Goal: Check status: Check status

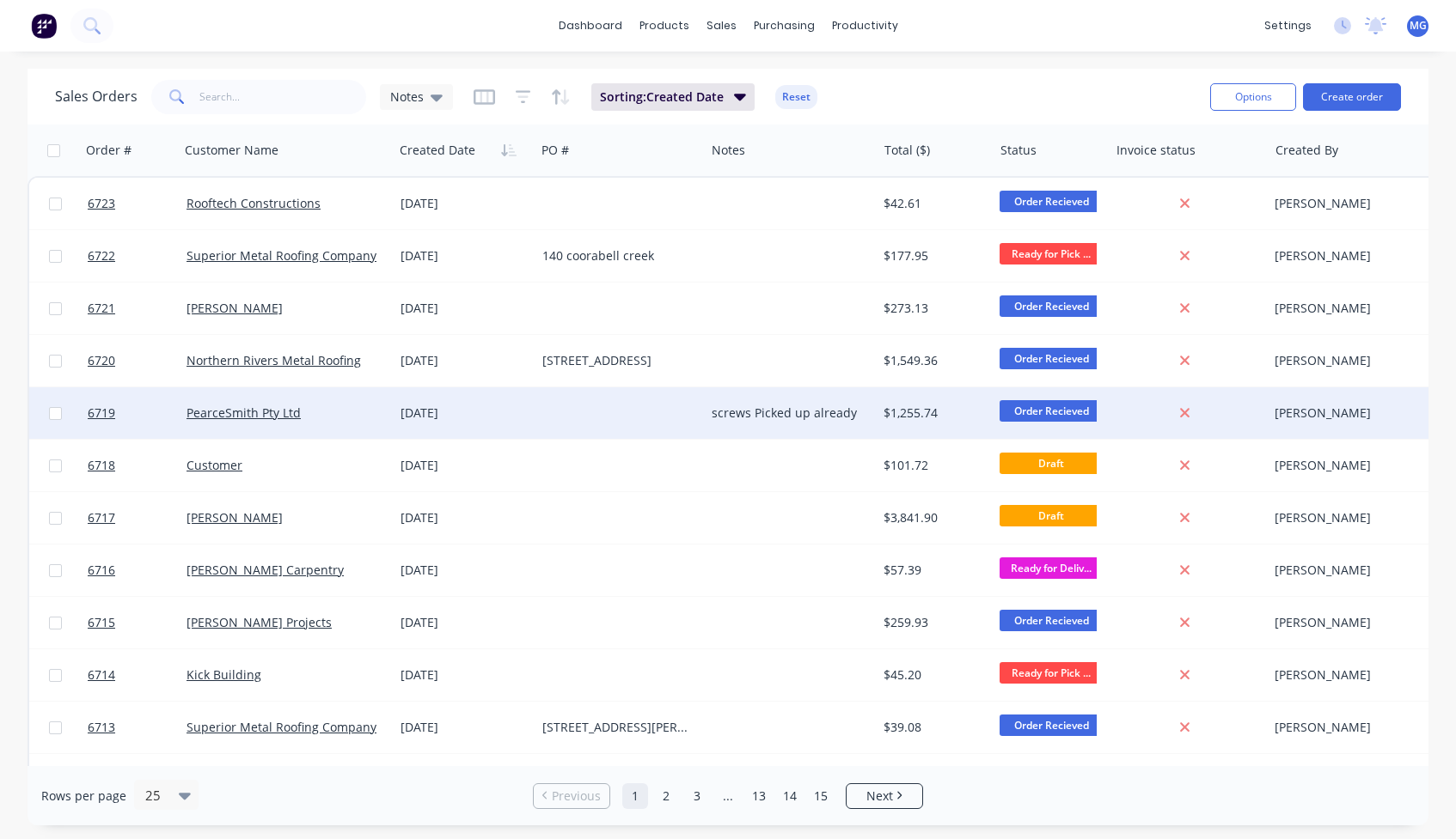
click at [332, 420] on div "PearceSmith Pty Ltd" at bounding box center [281, 414] width 190 height 18
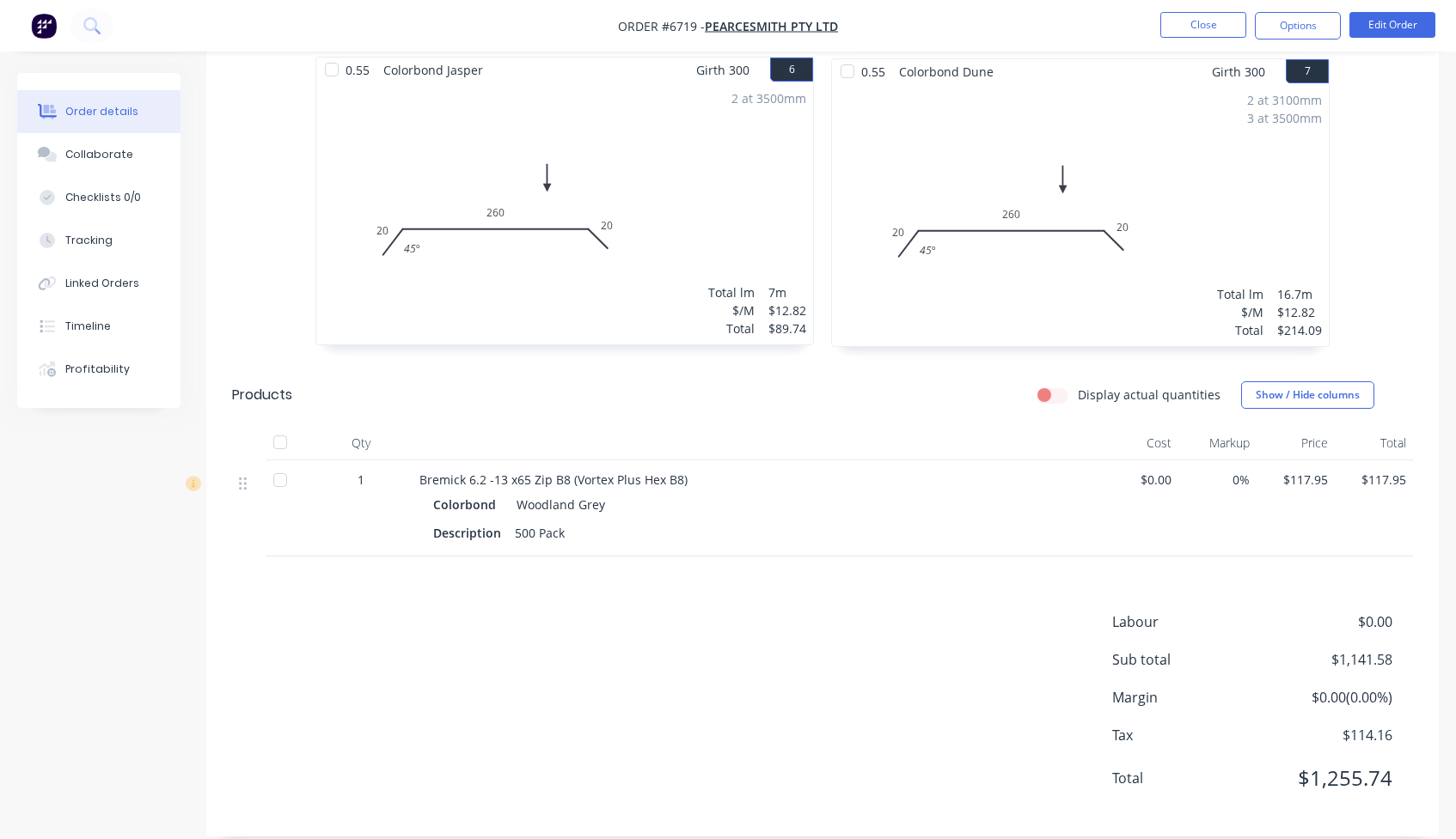
scroll to position [1415, 0]
click at [276, 464] on div at bounding box center [279, 481] width 34 height 34
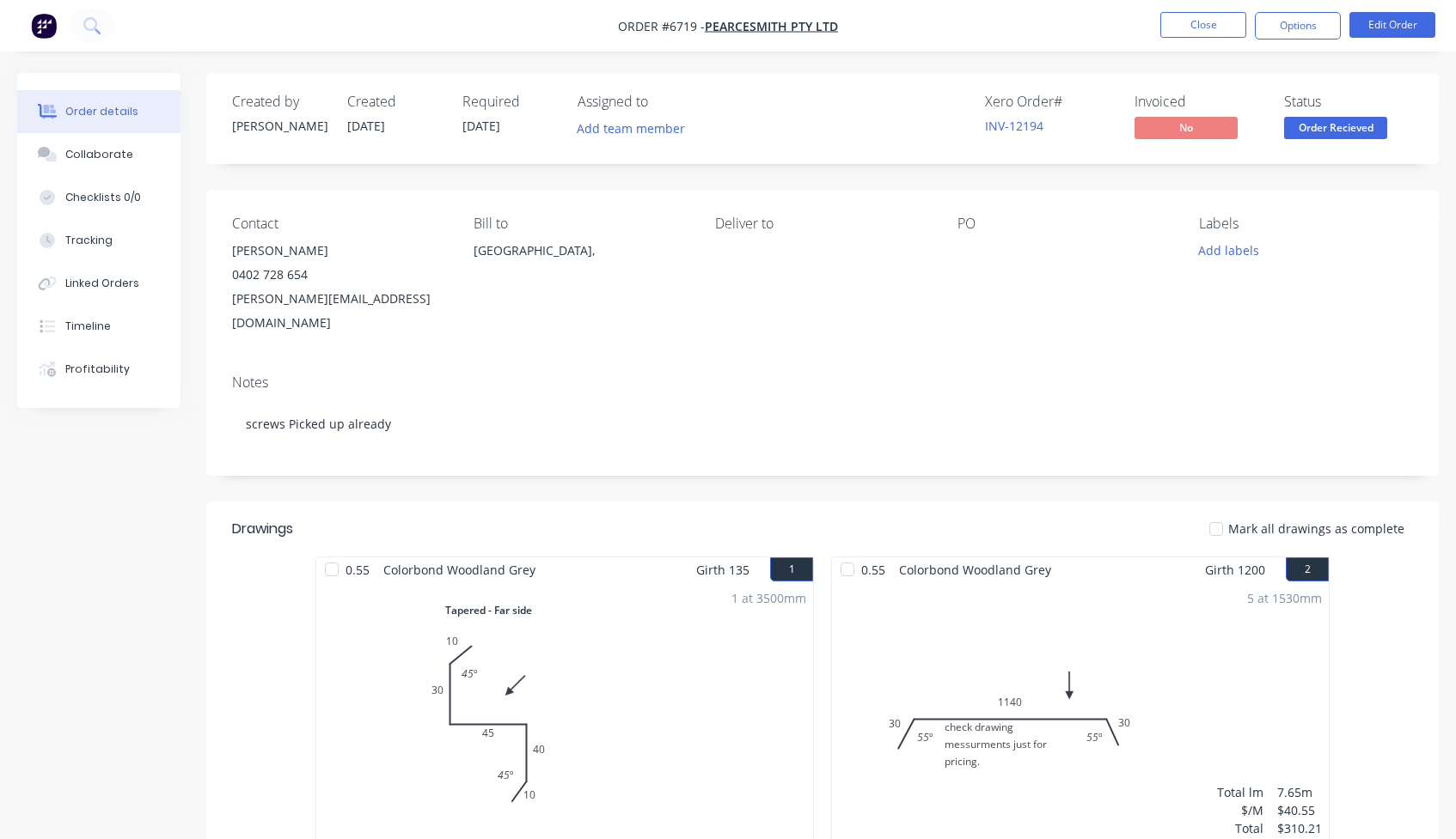
scroll to position [0, 0]
click at [1203, 25] on button "Close" at bounding box center [1203, 24] width 86 height 25
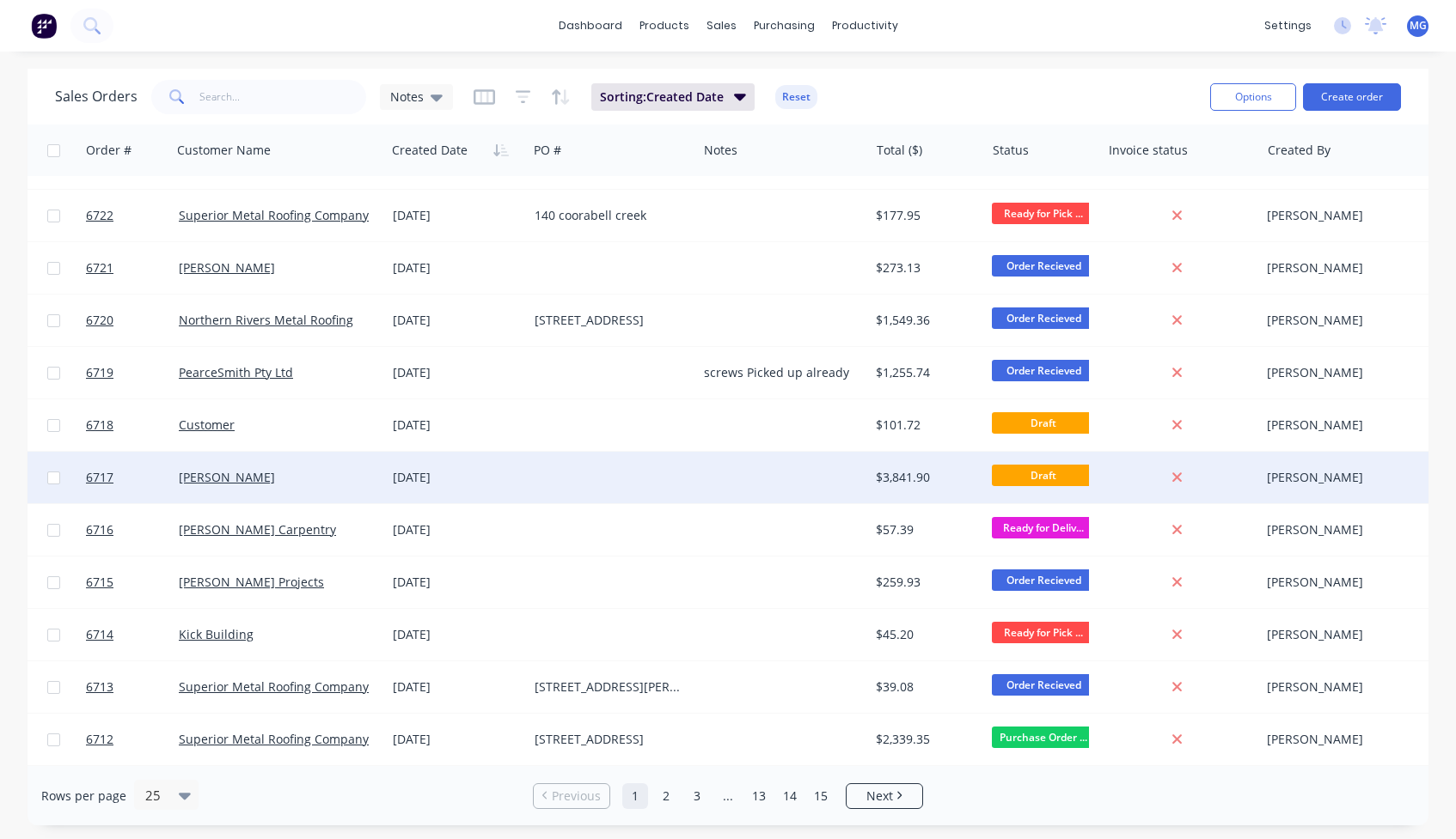
scroll to position [46, 8]
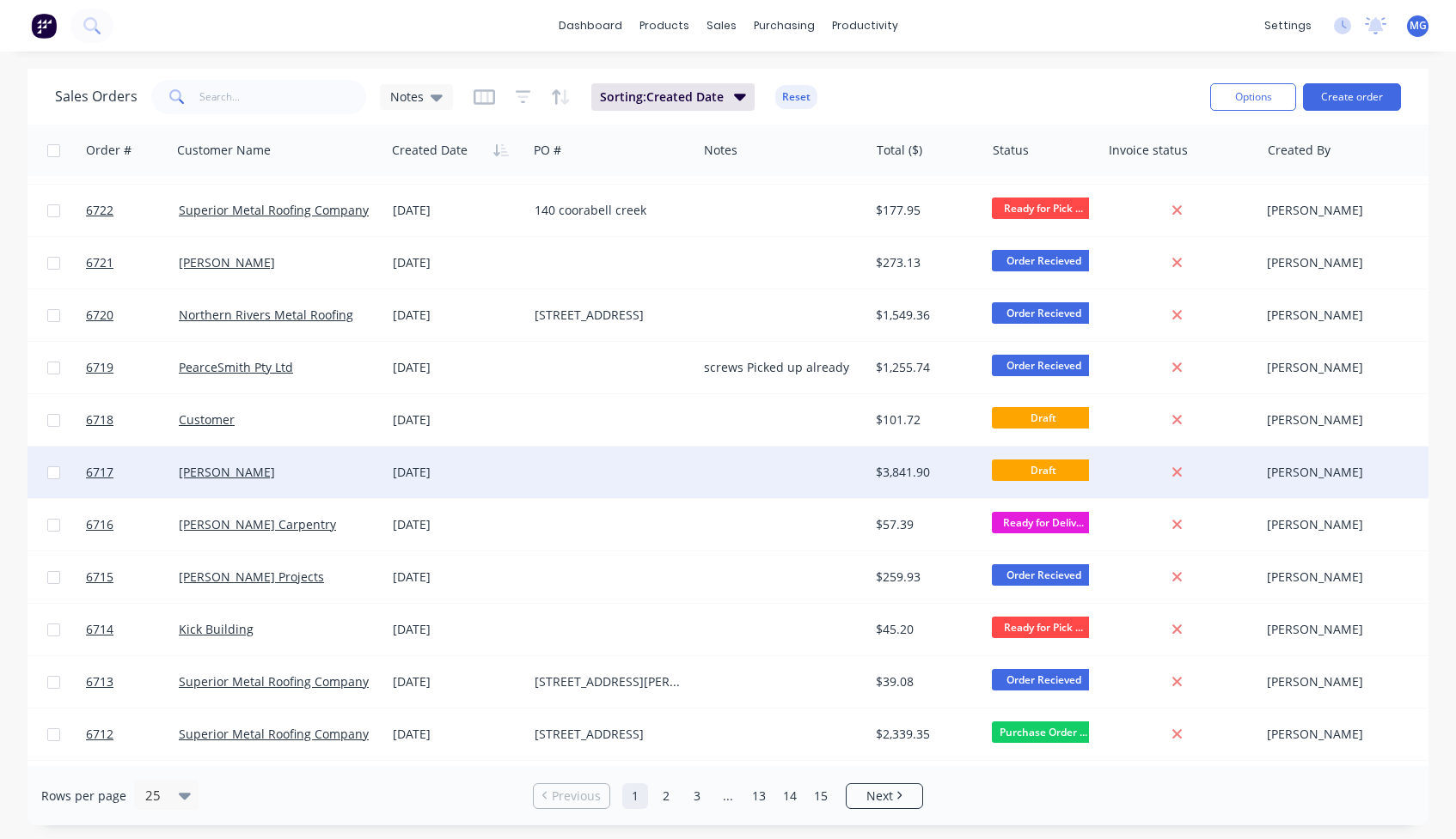
click at [497, 480] on div "[DATE]" at bounding box center [456, 473] width 128 height 18
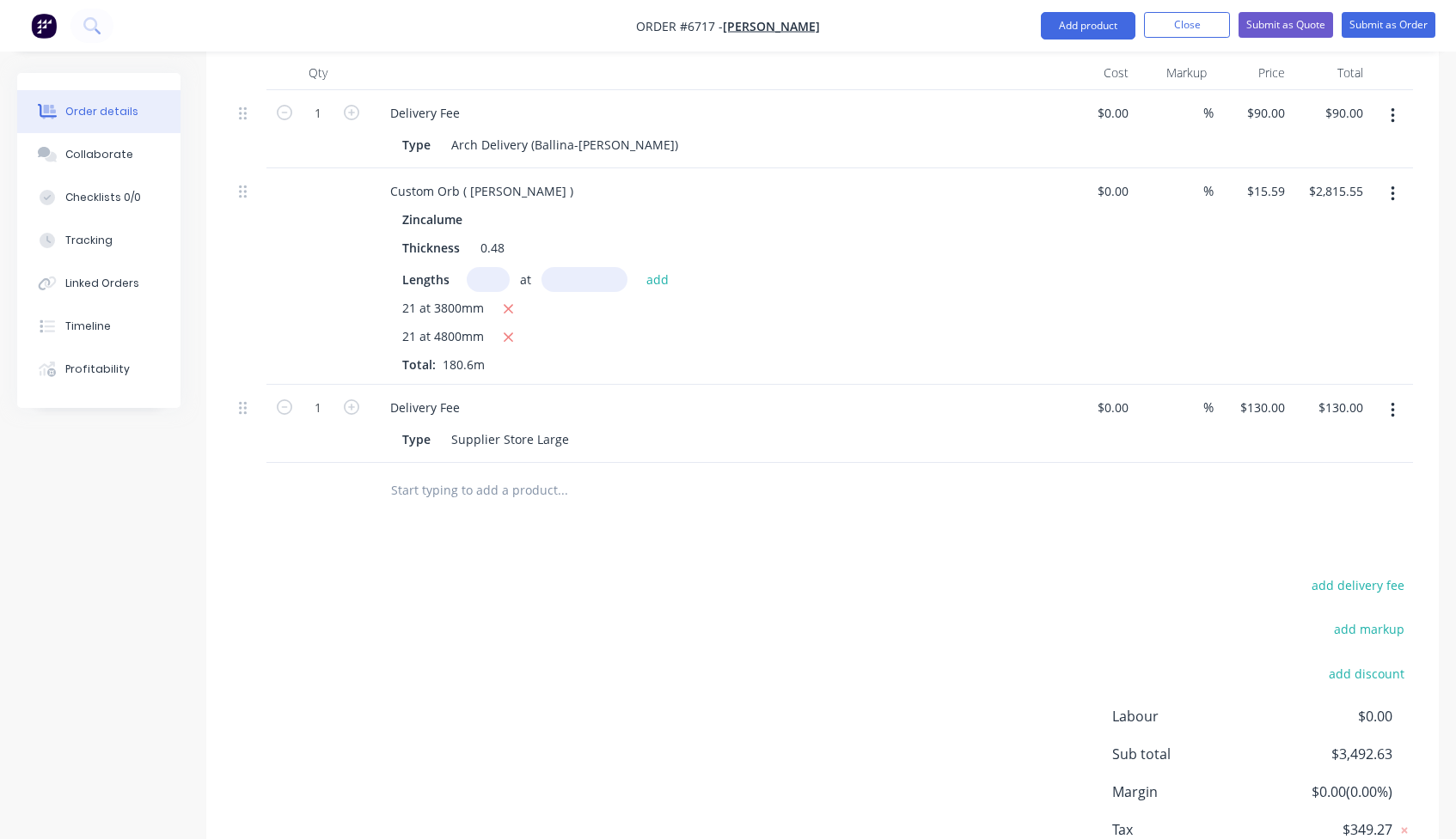
scroll to position [859, 0]
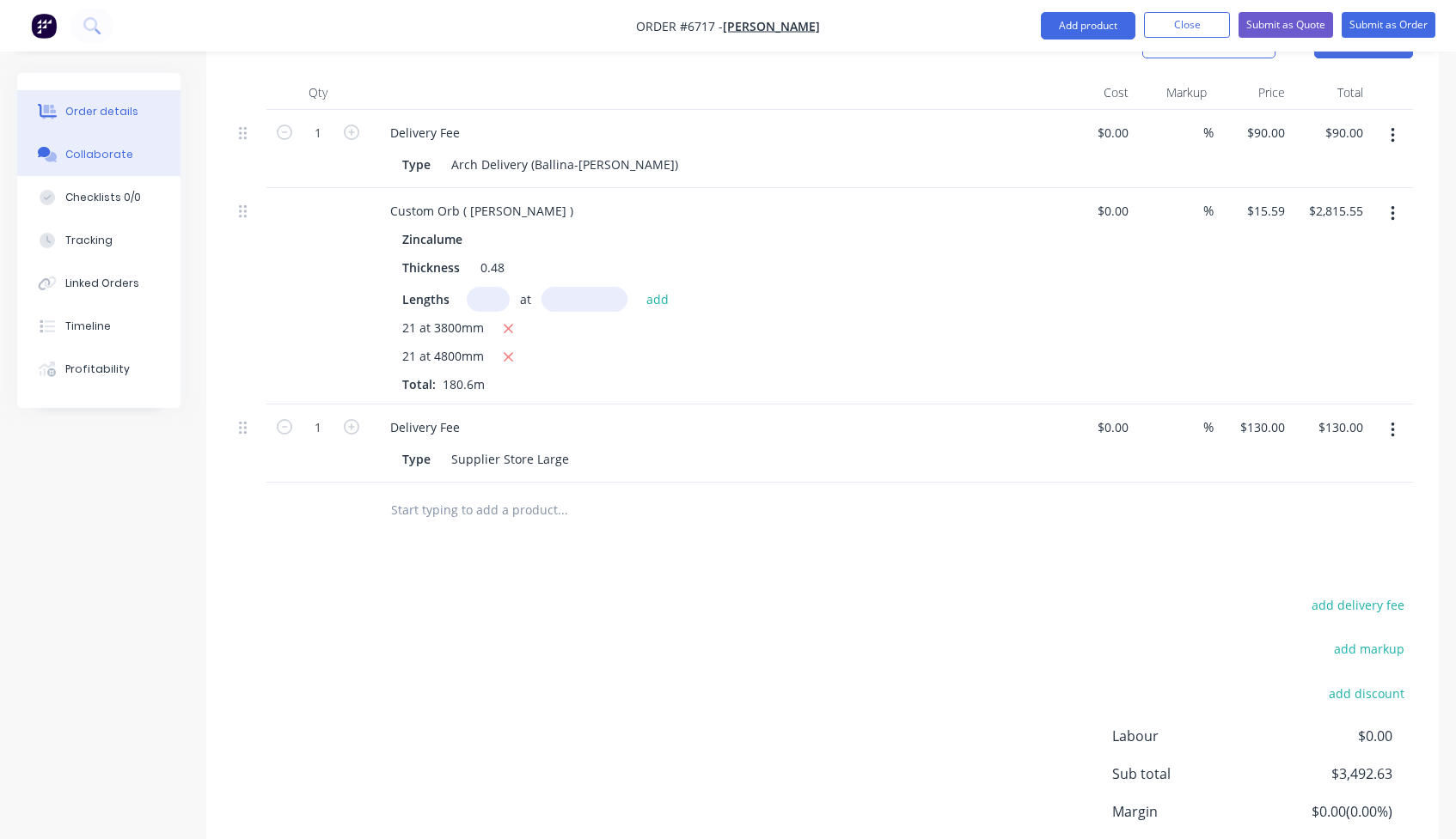
click at [103, 158] on div "Collaborate" at bounding box center [100, 155] width 68 height 16
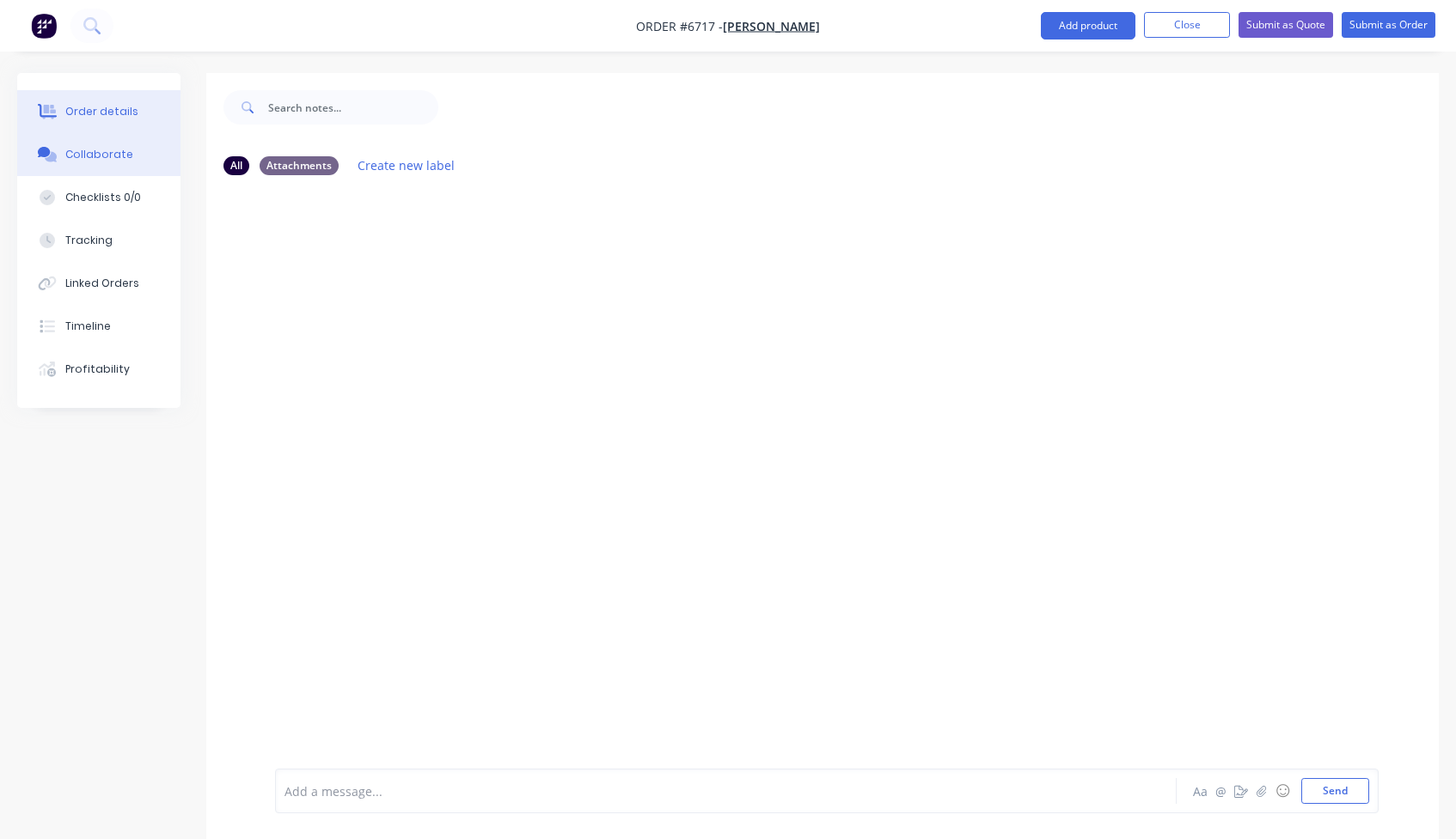
click at [119, 111] on div "Order details" at bounding box center [101, 112] width 73 height 16
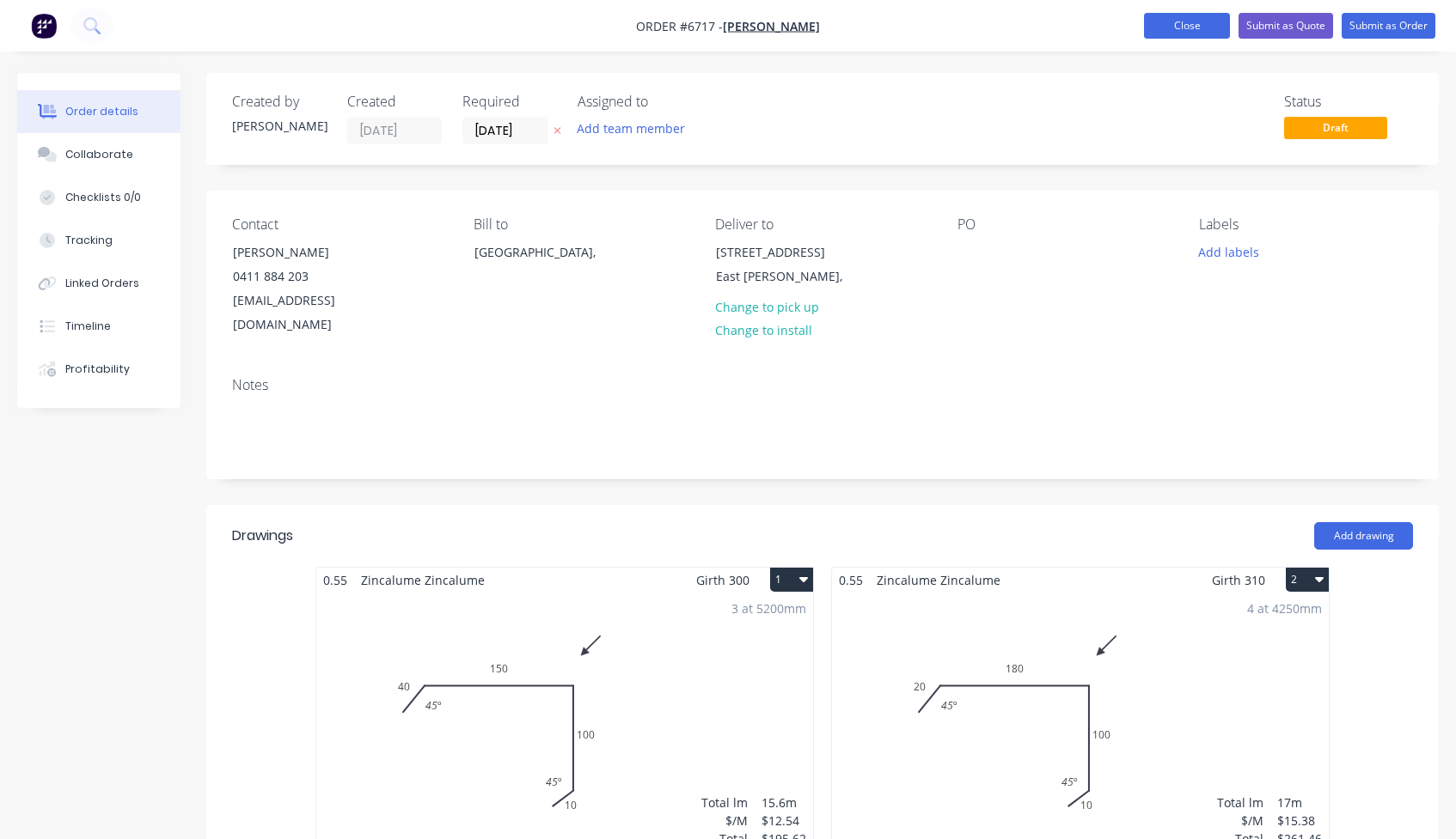
click at [1185, 24] on button "Close" at bounding box center [1187, 25] width 86 height 25
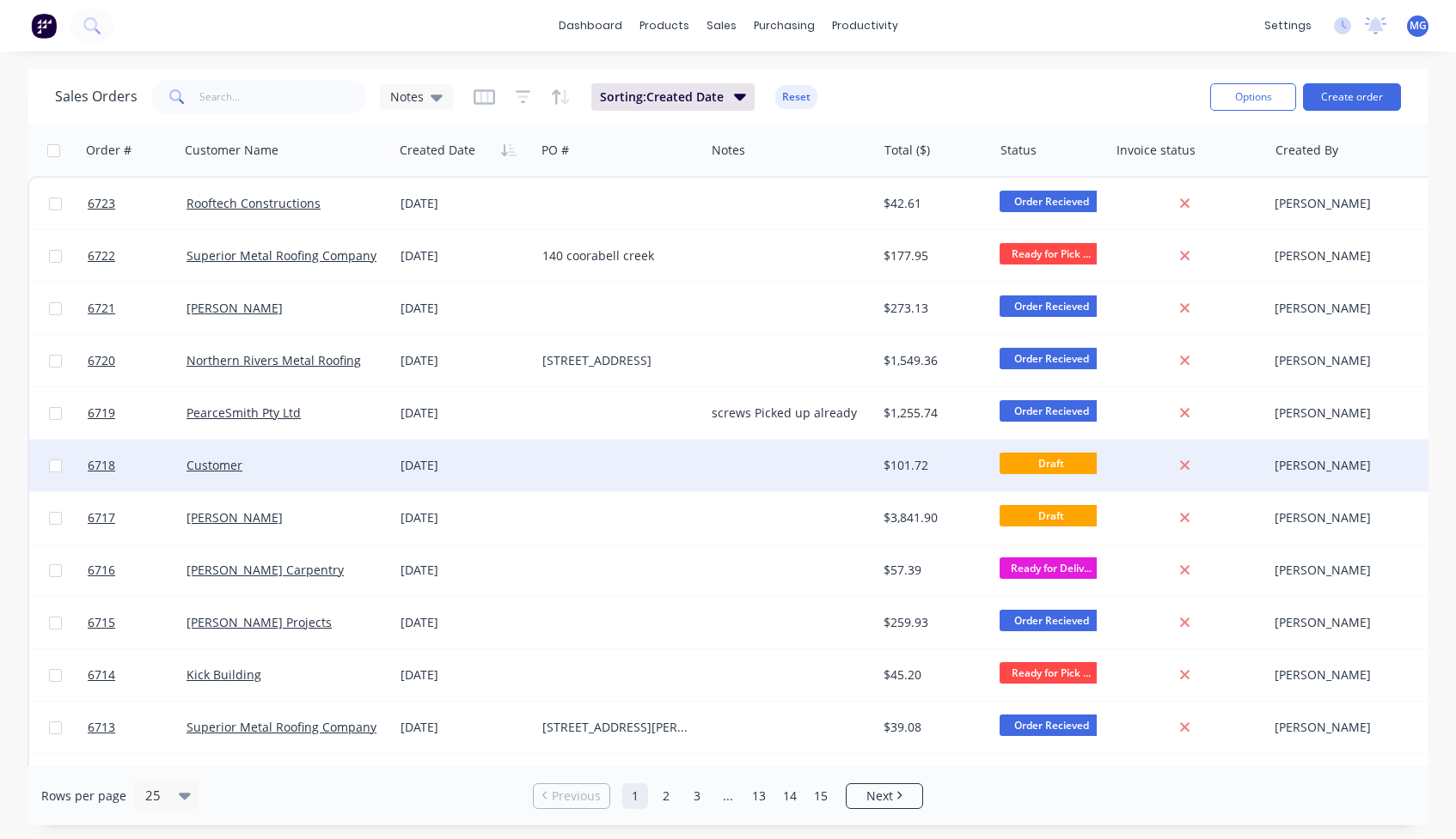
click at [509, 467] on div "[DATE]" at bounding box center [464, 466] width 128 height 18
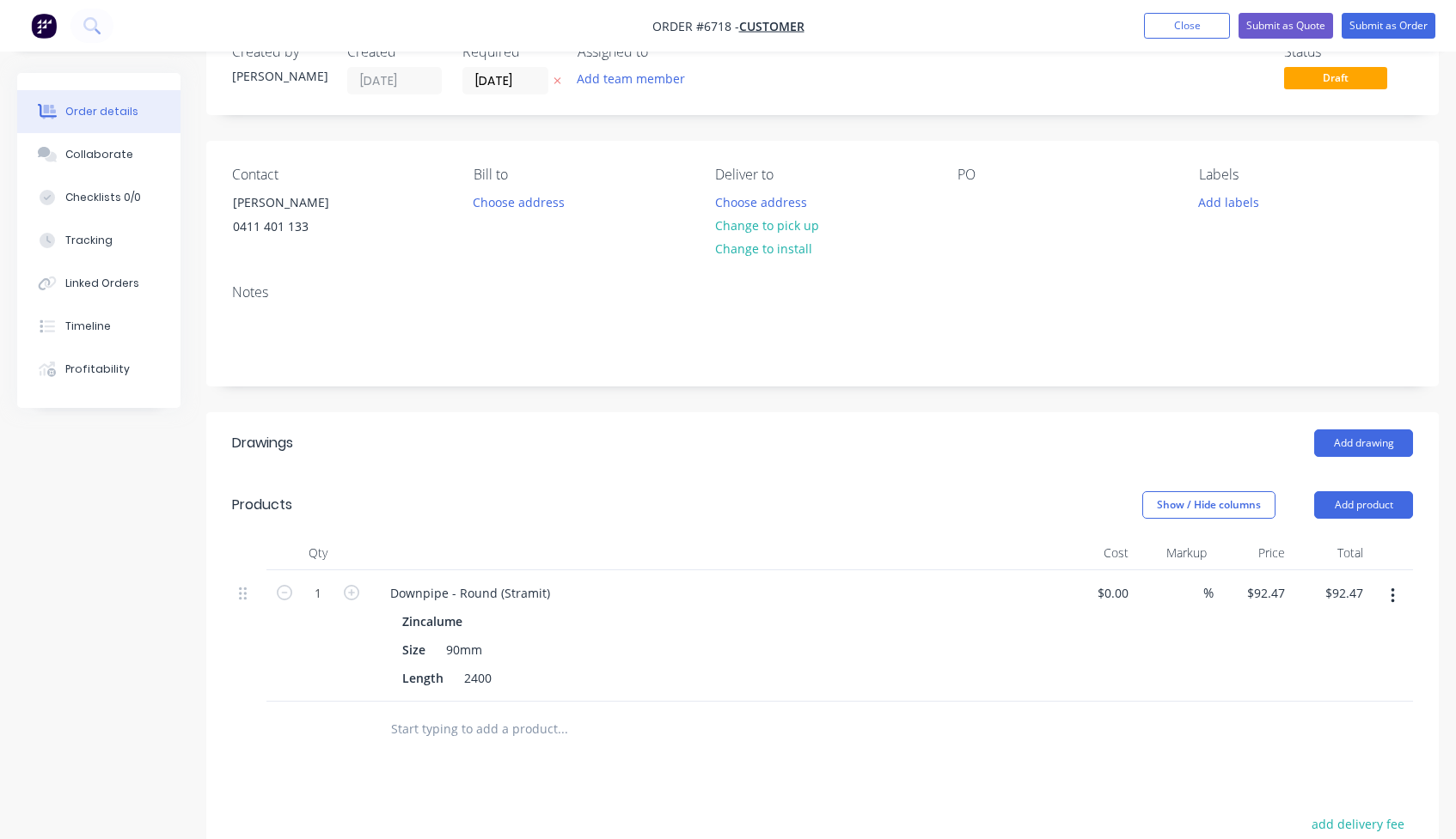
scroll to position [22, 0]
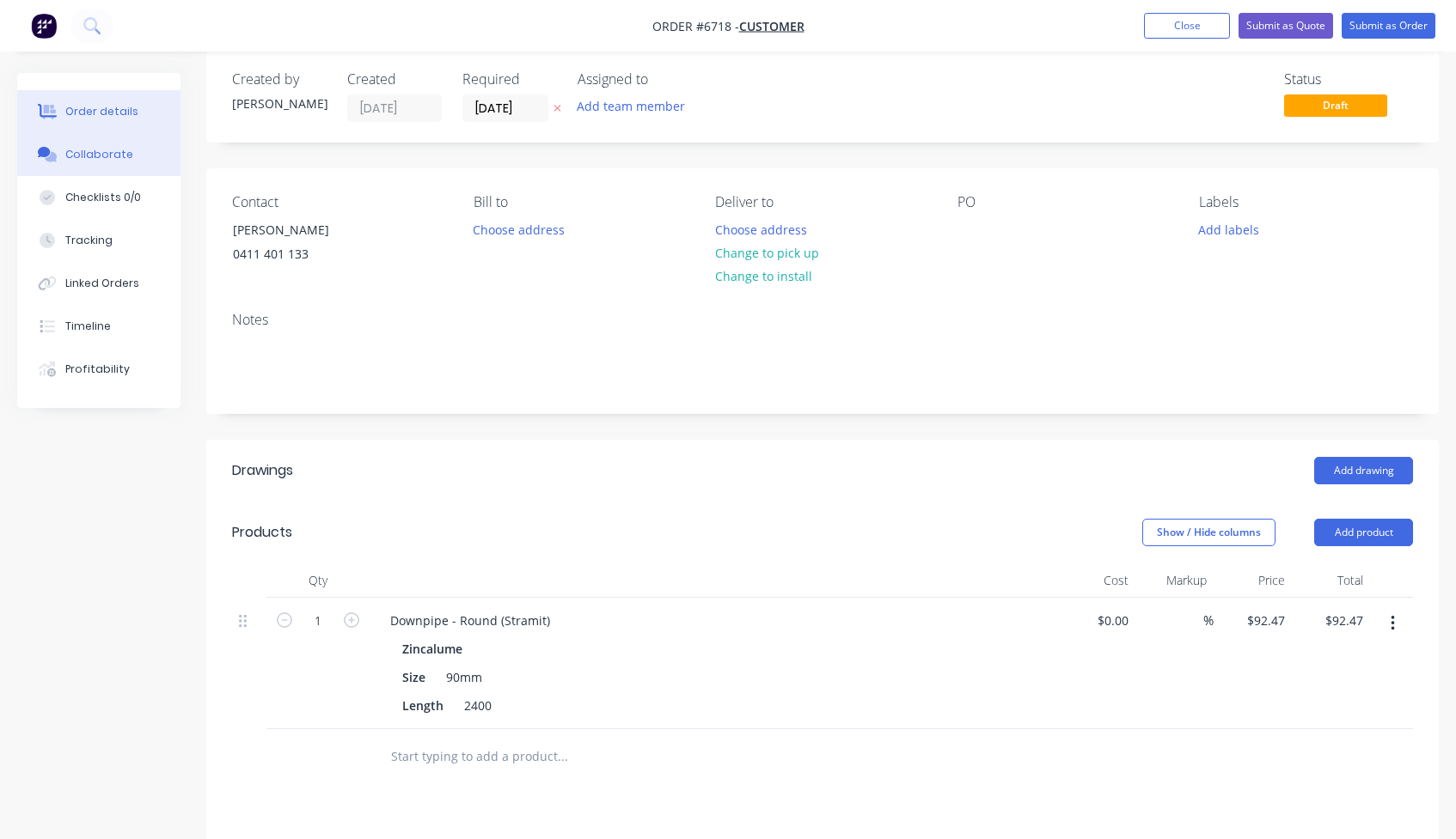
click at [104, 147] on div "Collaborate" at bounding box center [100, 155] width 68 height 16
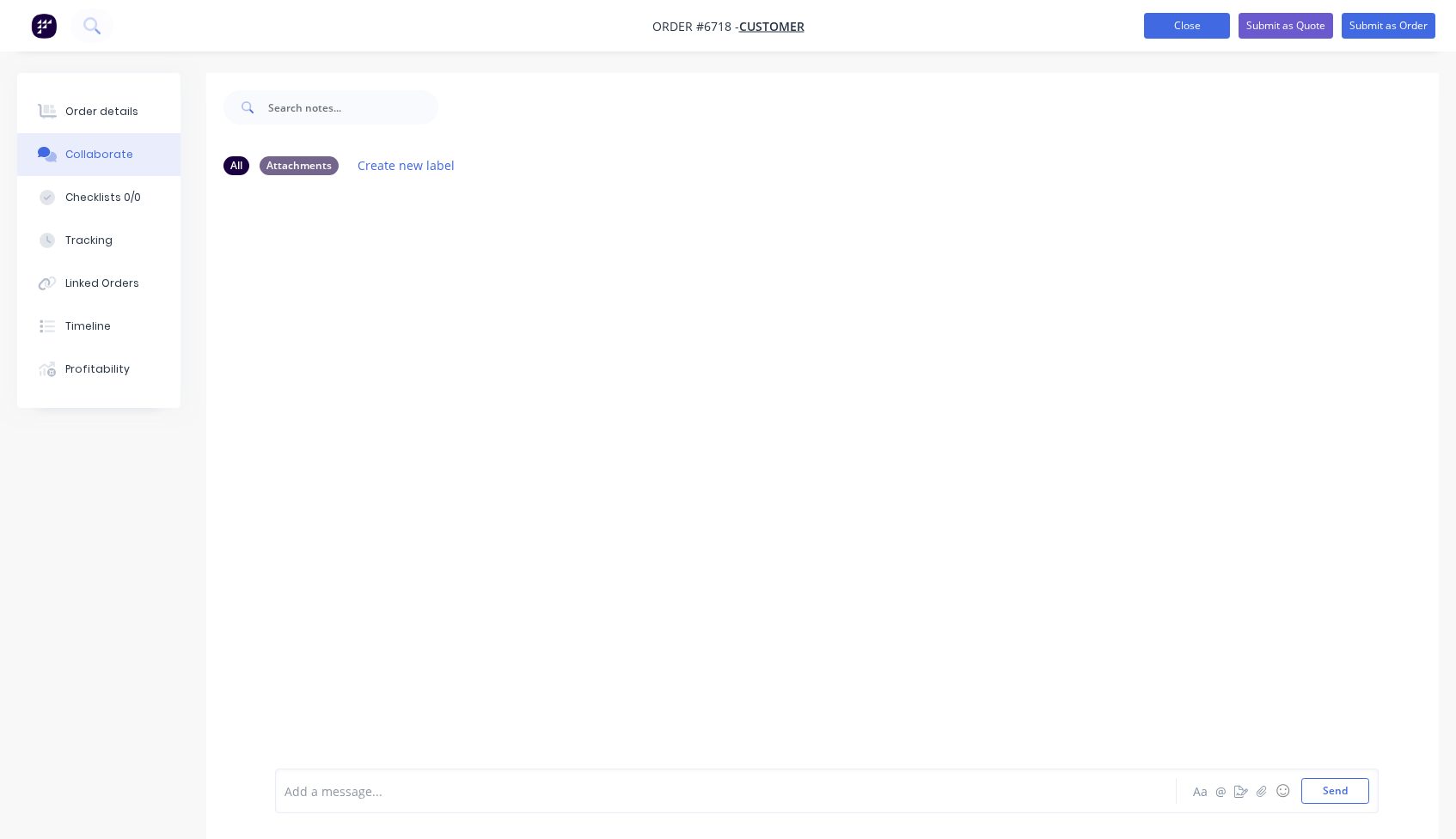
click at [1189, 18] on button "Close" at bounding box center [1187, 25] width 86 height 25
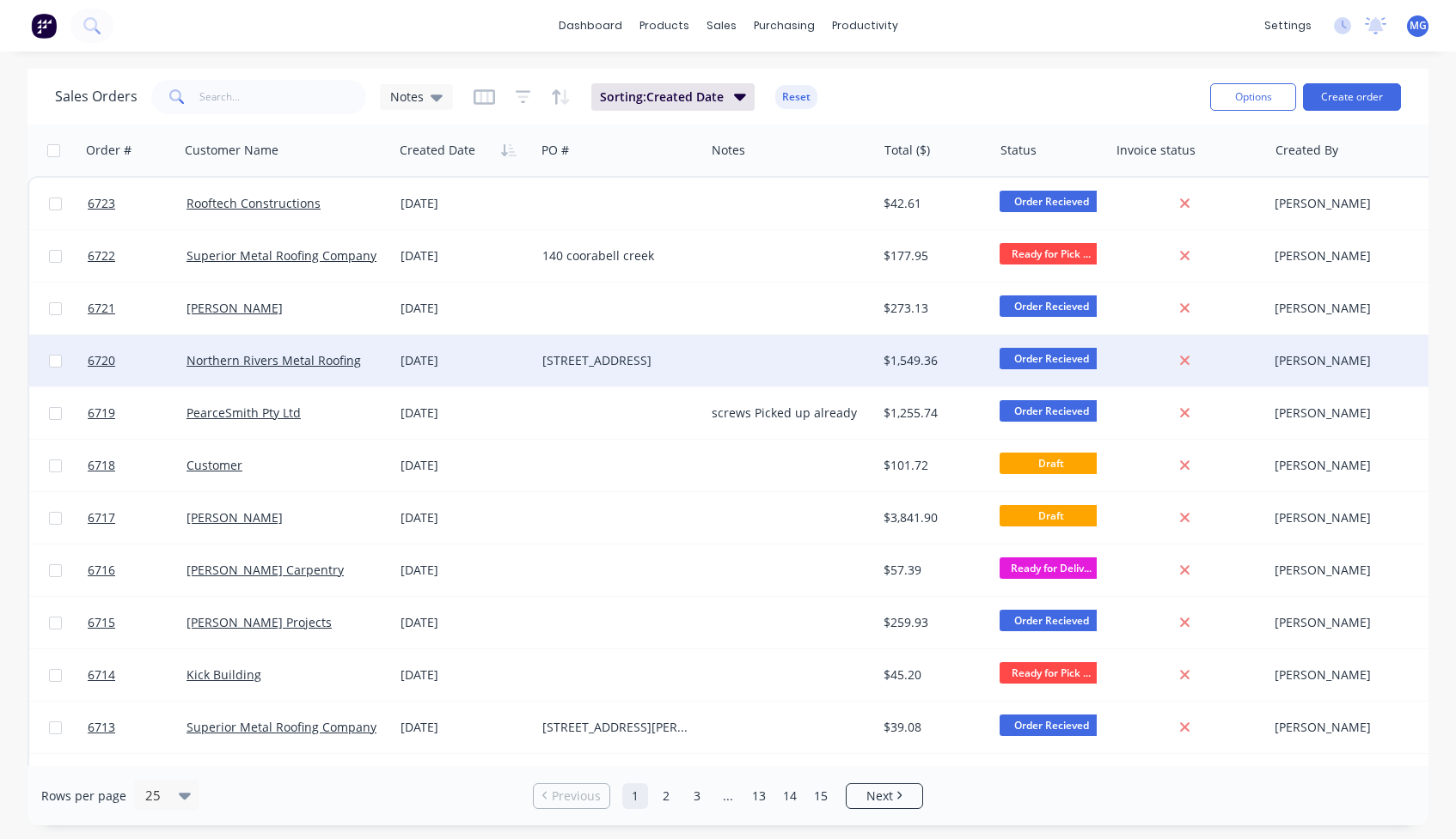
click at [480, 361] on div "[DATE]" at bounding box center [464, 361] width 128 height 18
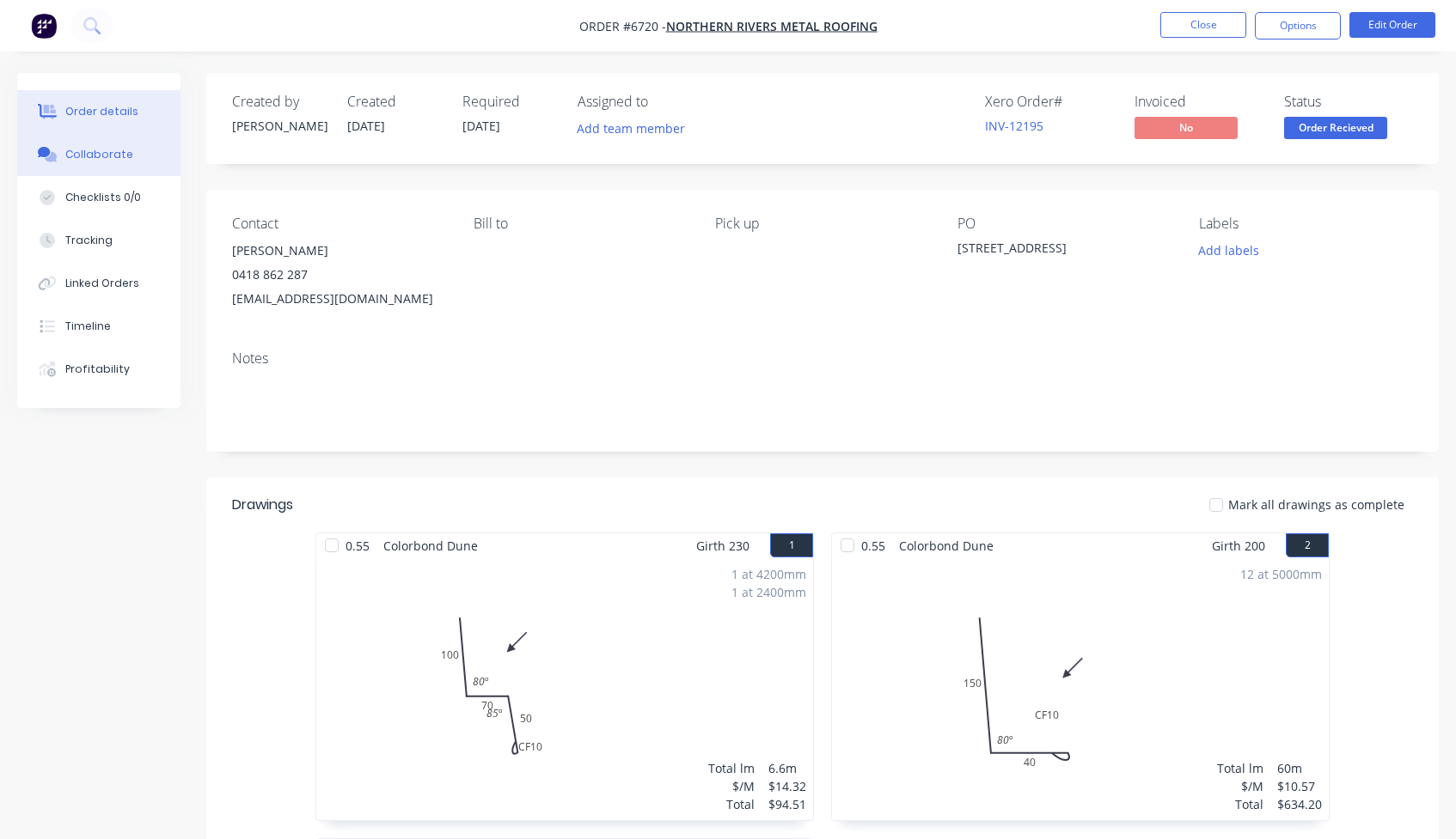
click at [100, 151] on div "Collaborate" at bounding box center [100, 155] width 68 height 16
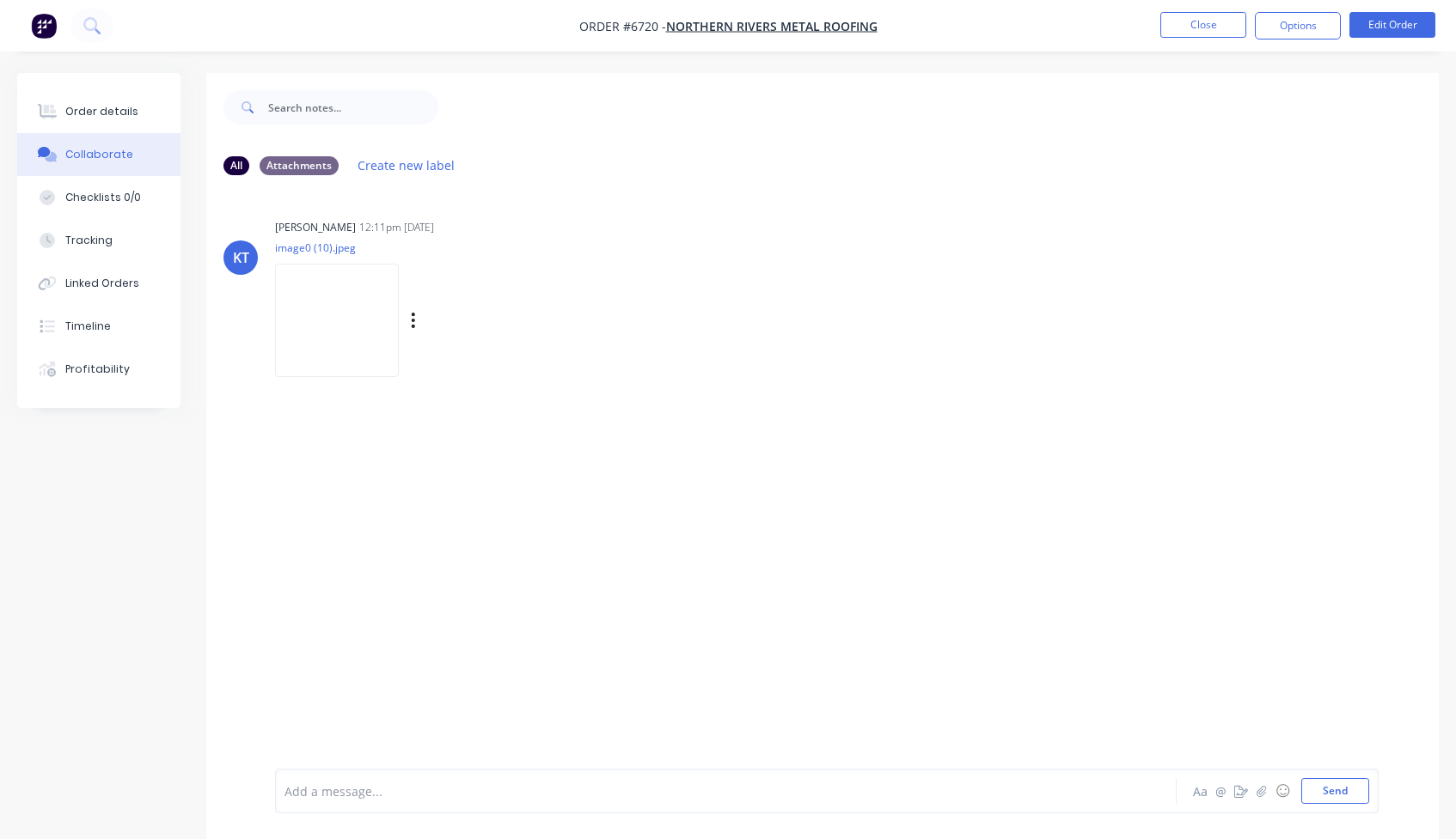
click at [340, 331] on img at bounding box center [337, 319] width 124 height 112
click at [83, 109] on div "Order details" at bounding box center [101, 112] width 73 height 16
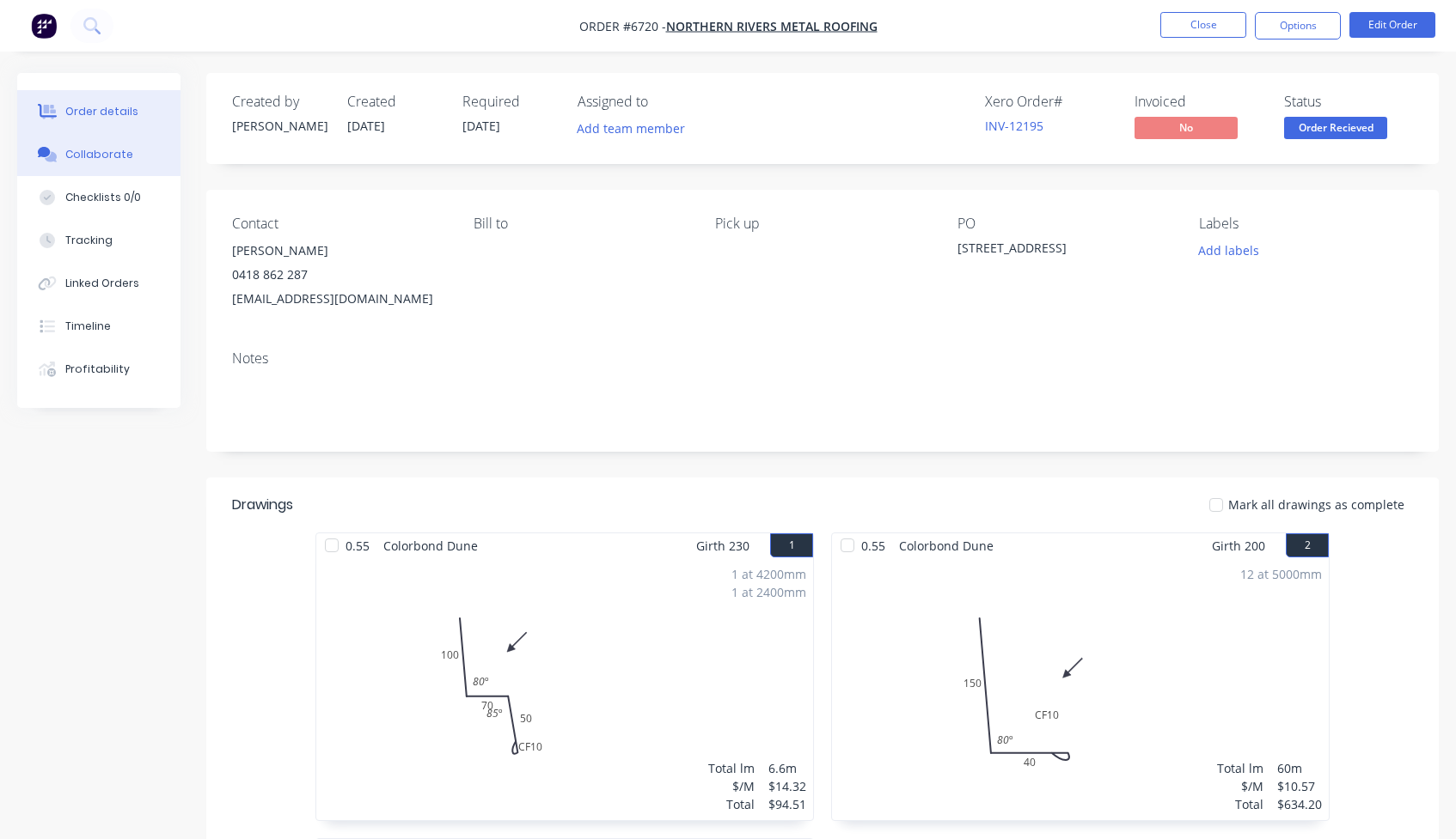
click at [104, 157] on div "Collaborate" at bounding box center [100, 155] width 68 height 16
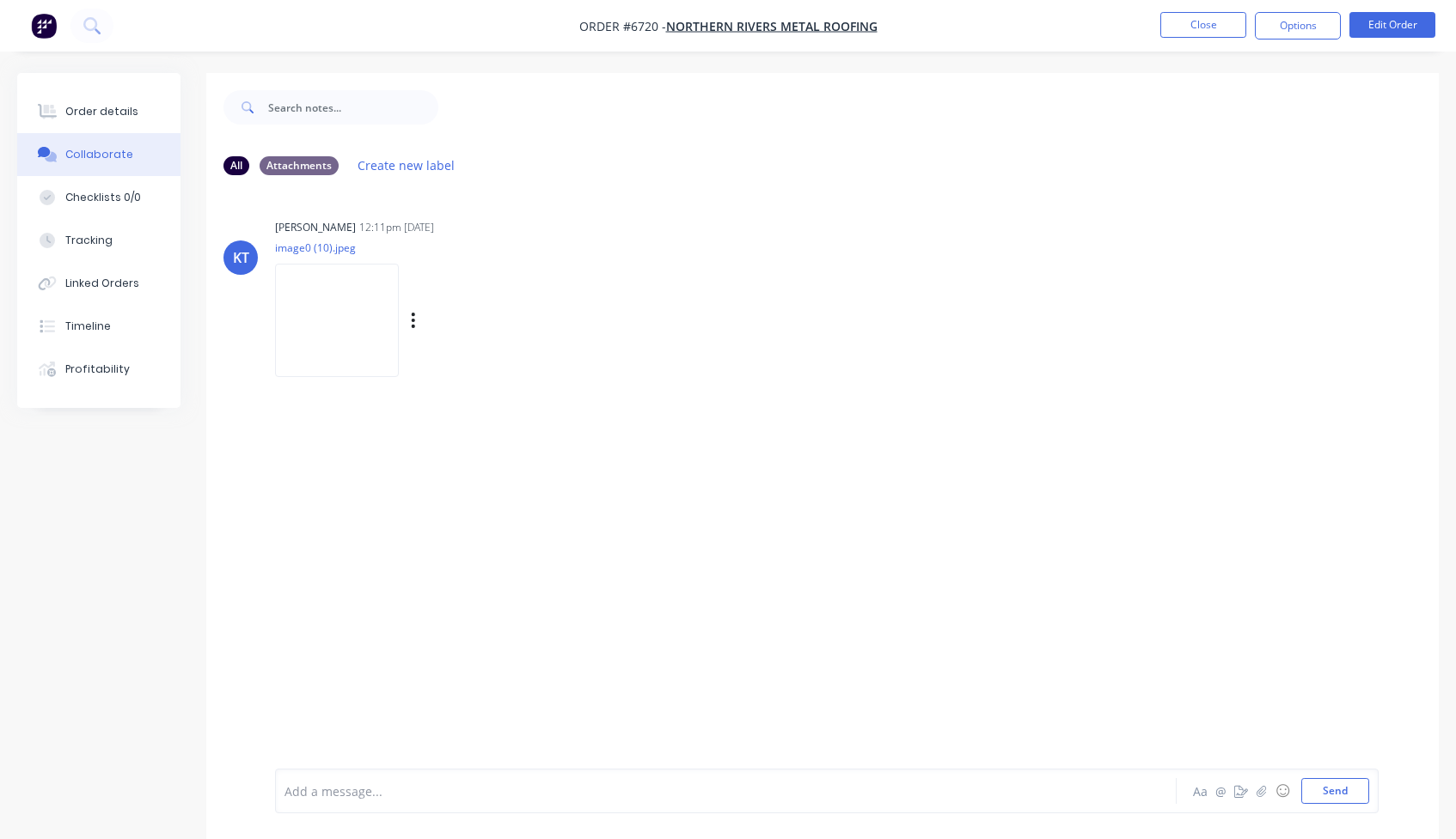
click at [328, 340] on img at bounding box center [337, 319] width 124 height 112
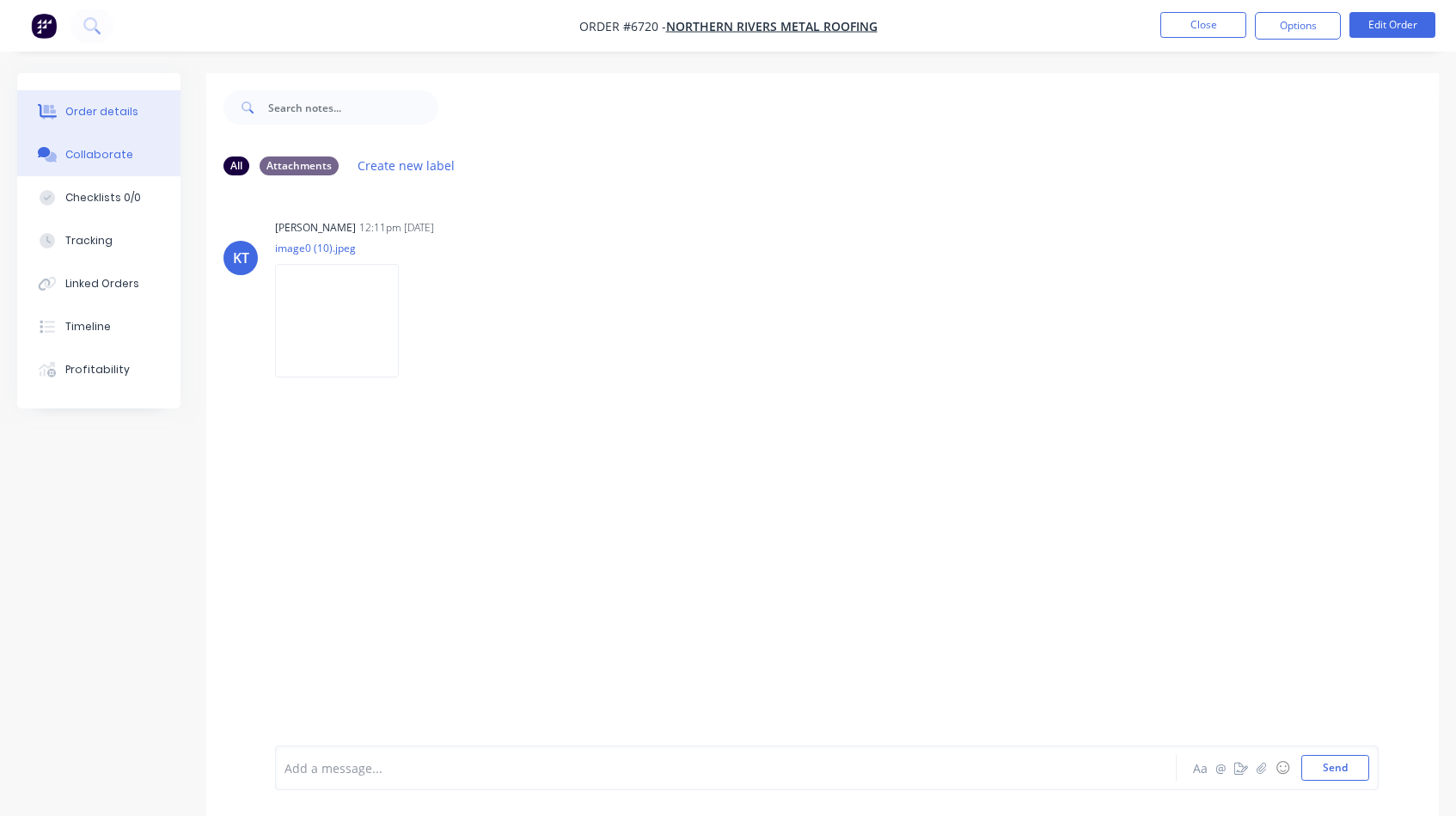
click at [129, 104] on div "Order details" at bounding box center [101, 112] width 73 height 16
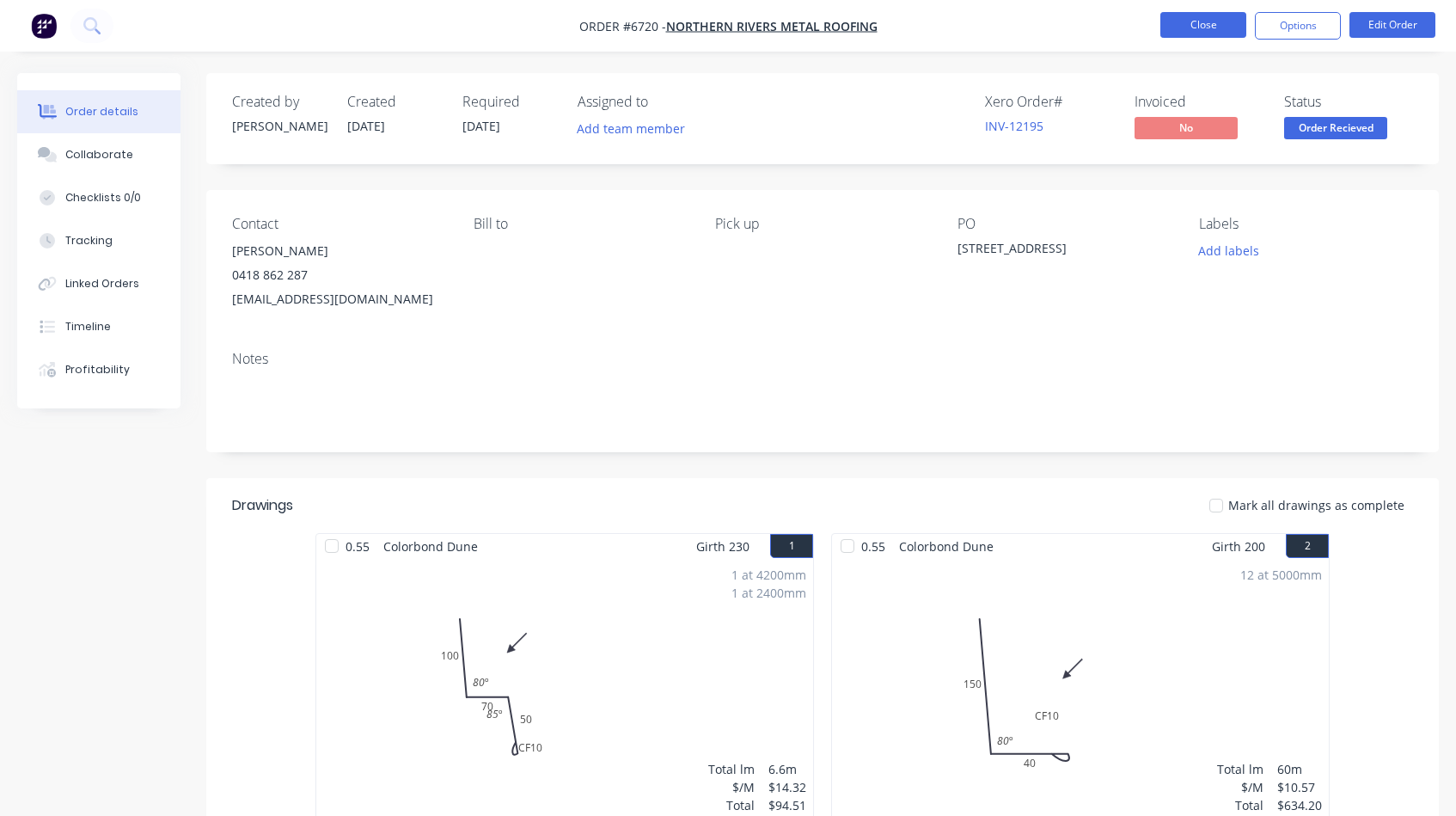
click at [1209, 20] on button "Close" at bounding box center [1203, 24] width 86 height 25
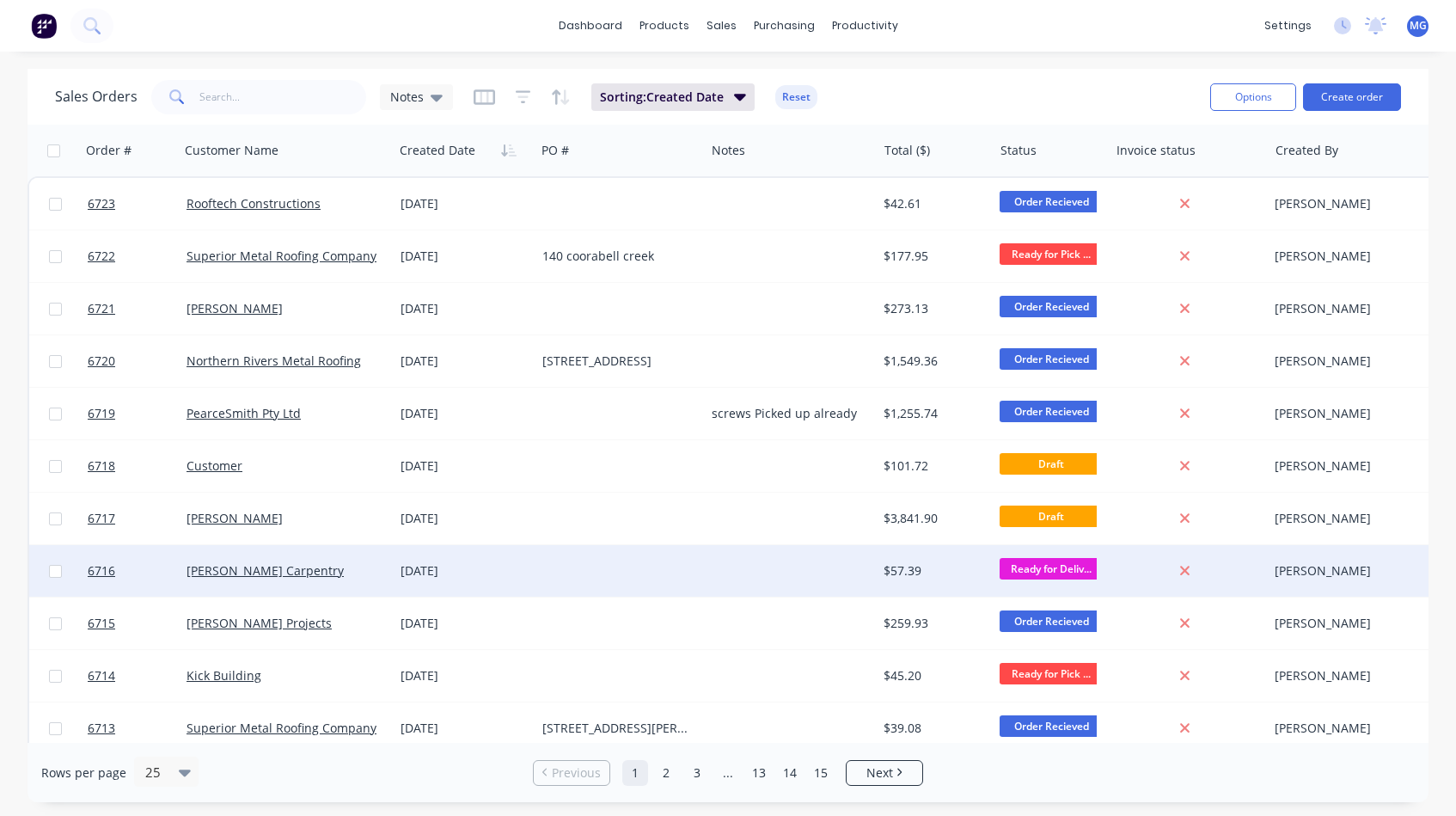
click at [667, 580] on div at bounding box center [620, 570] width 169 height 52
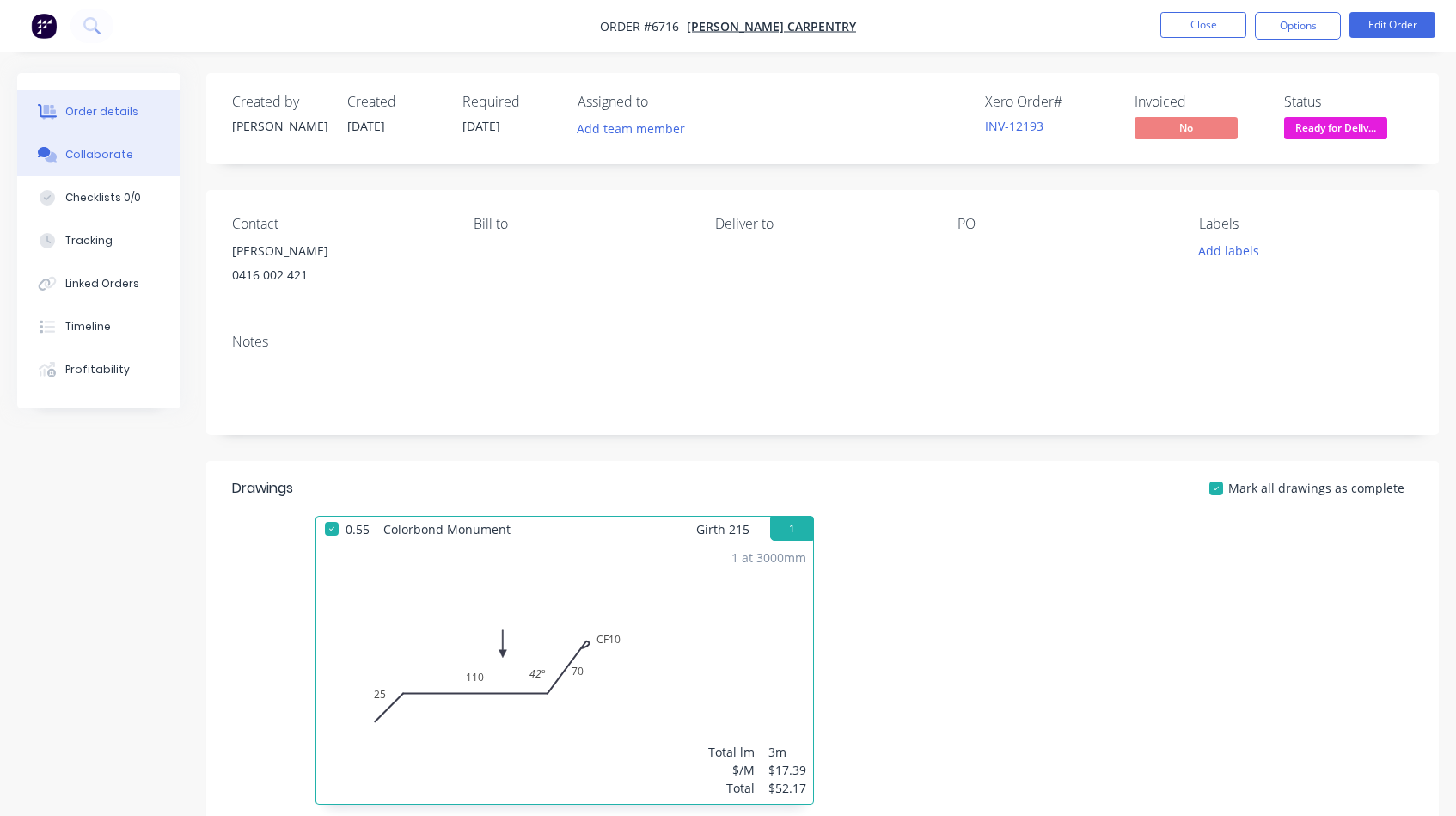
click at [102, 145] on button "Collaborate" at bounding box center [99, 155] width 163 height 43
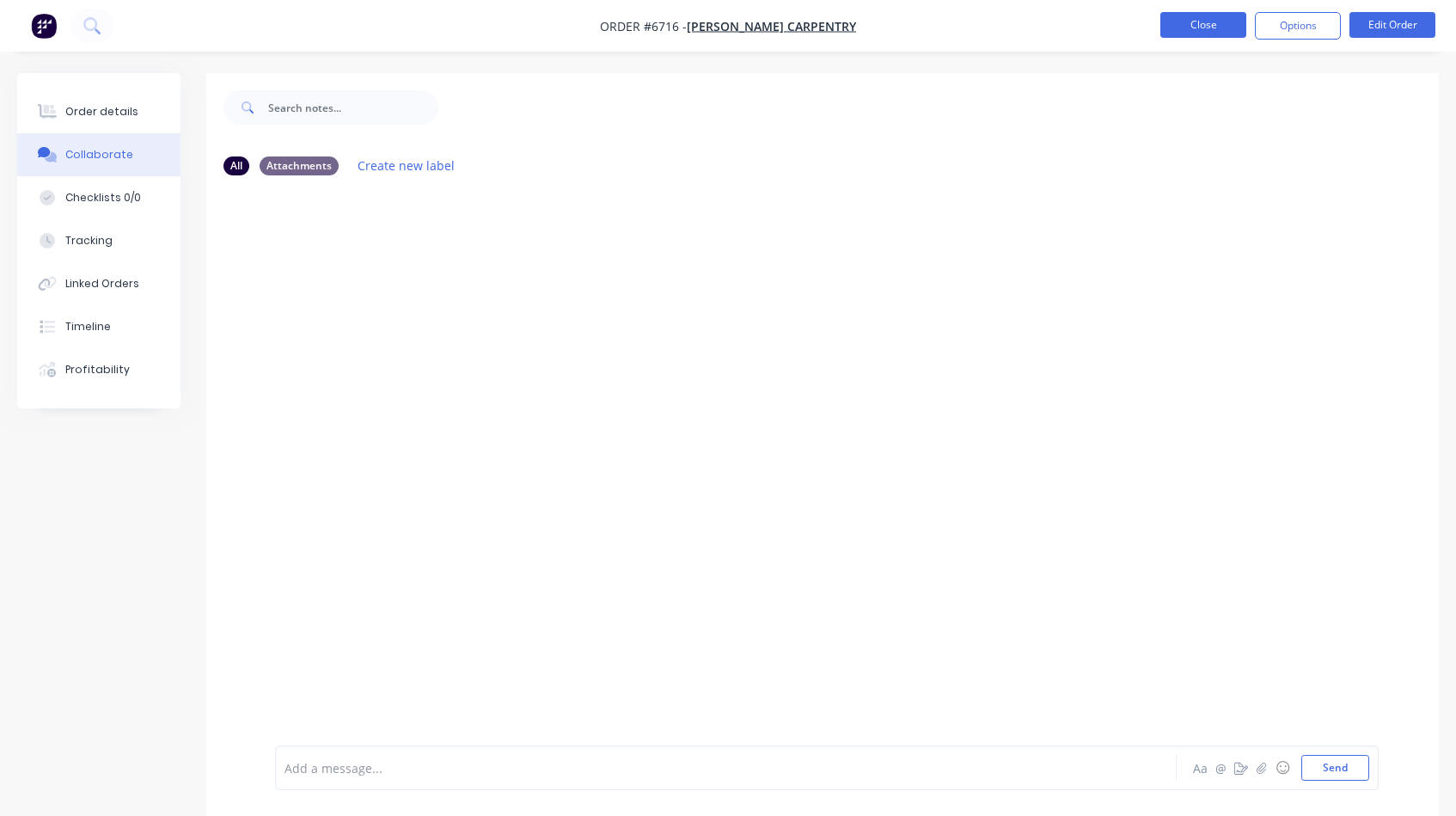
click at [1201, 25] on button "Close" at bounding box center [1203, 24] width 86 height 25
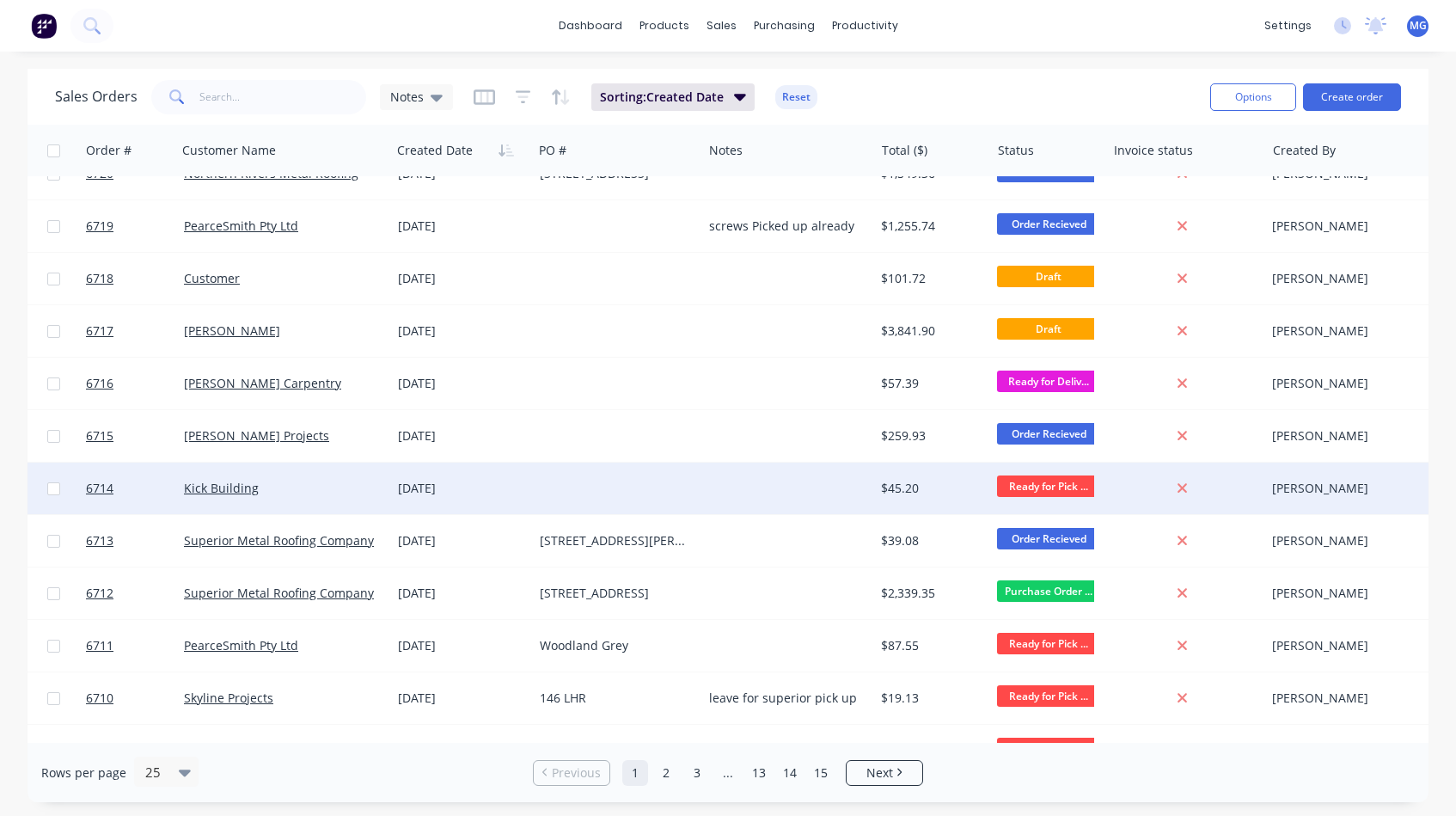
scroll to position [198, 4]
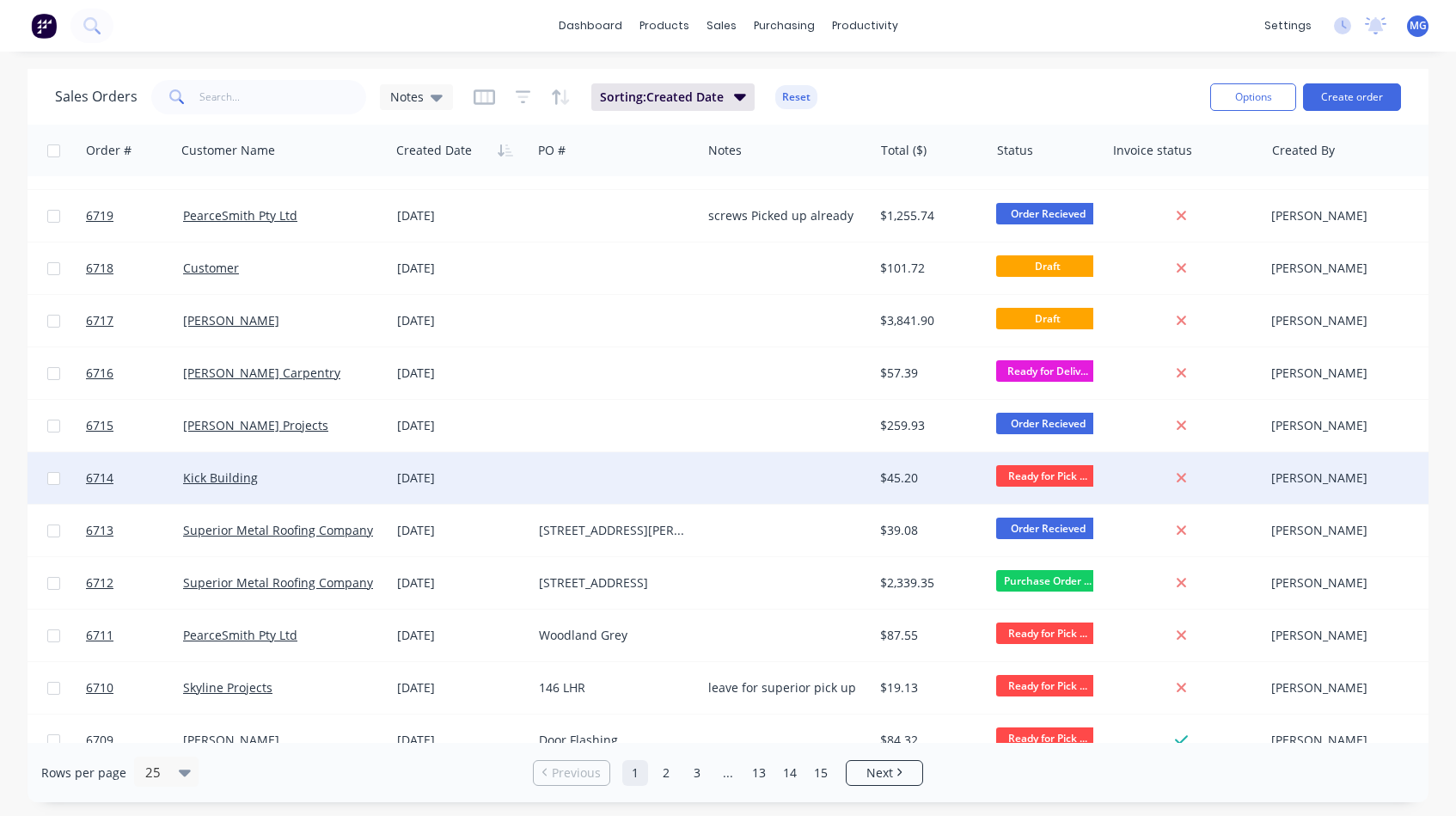
click at [361, 480] on div "Kick Building" at bounding box center [278, 478] width 190 height 18
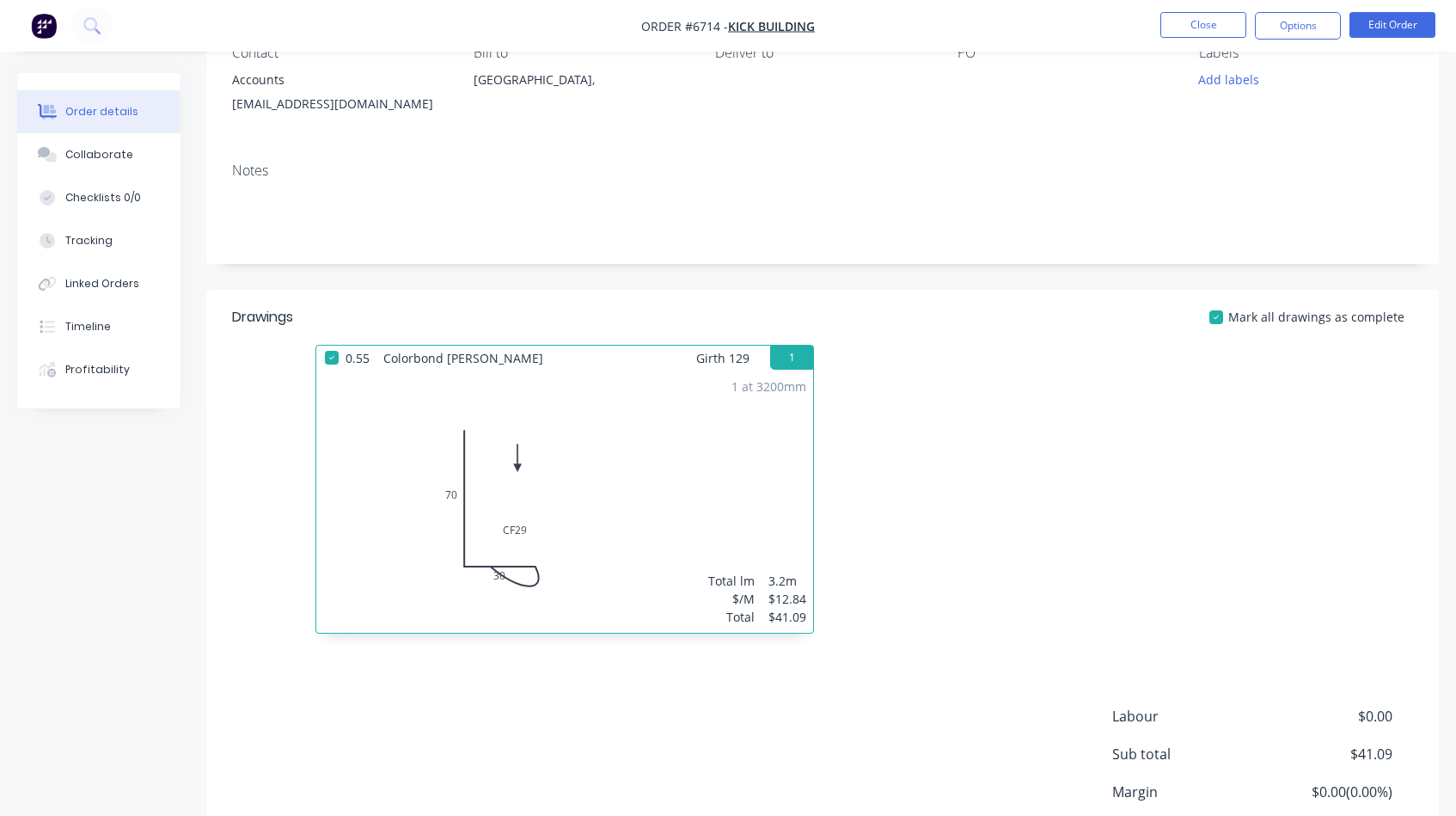
scroll to position [174, 0]
click at [88, 141] on button "Collaborate" at bounding box center [99, 155] width 163 height 43
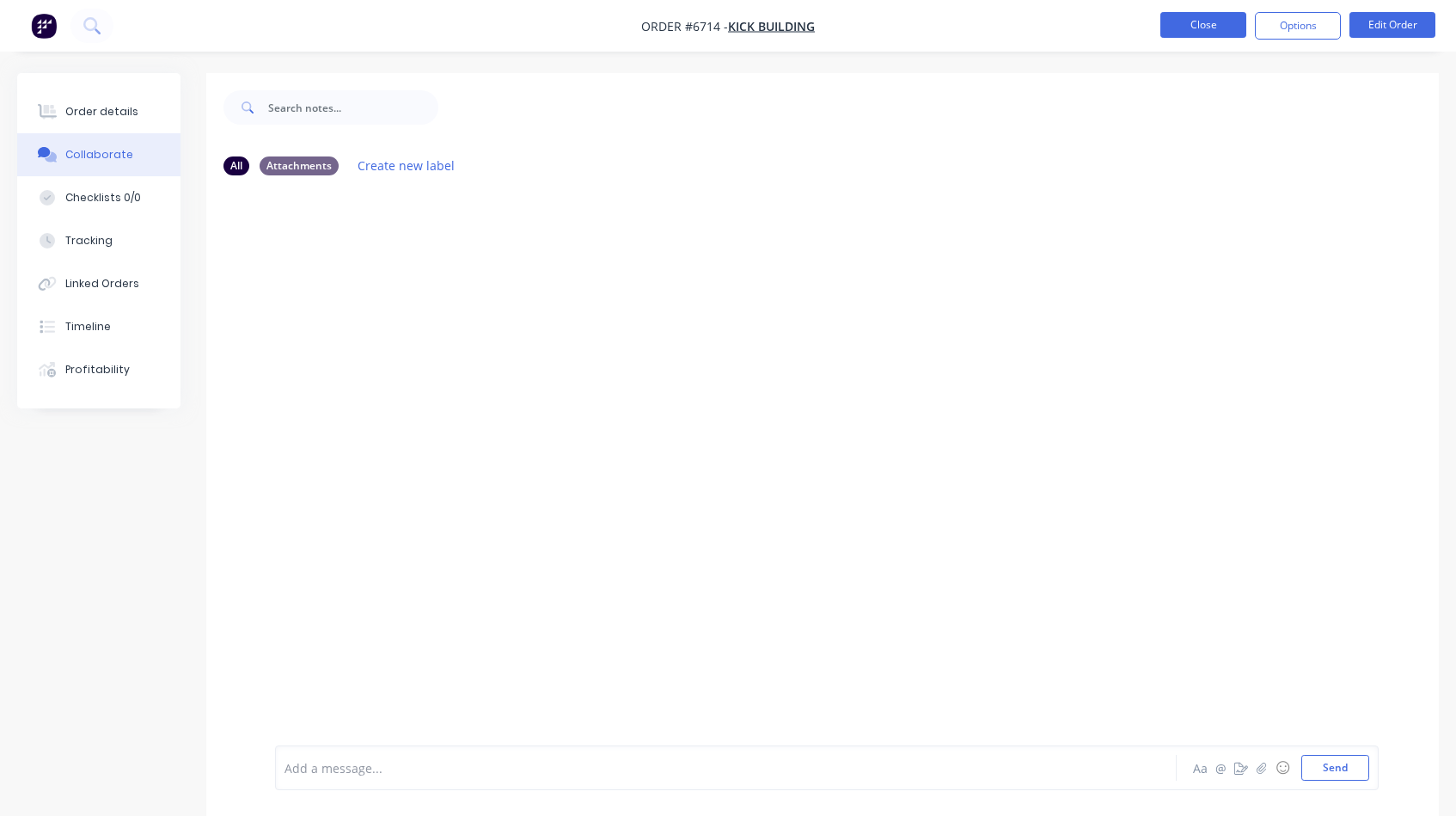
click at [1199, 18] on button "Close" at bounding box center [1203, 24] width 86 height 25
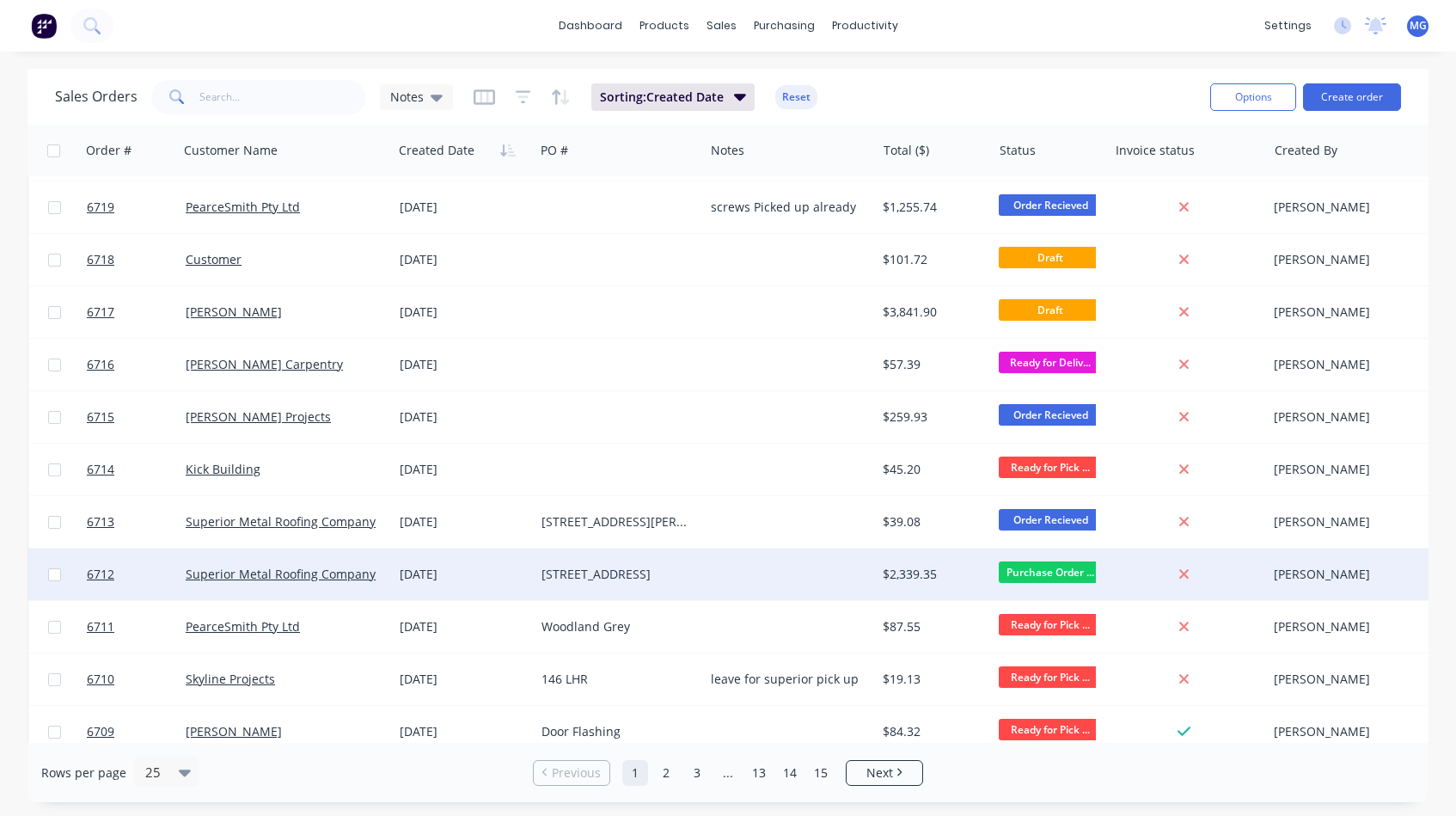
scroll to position [203, 1]
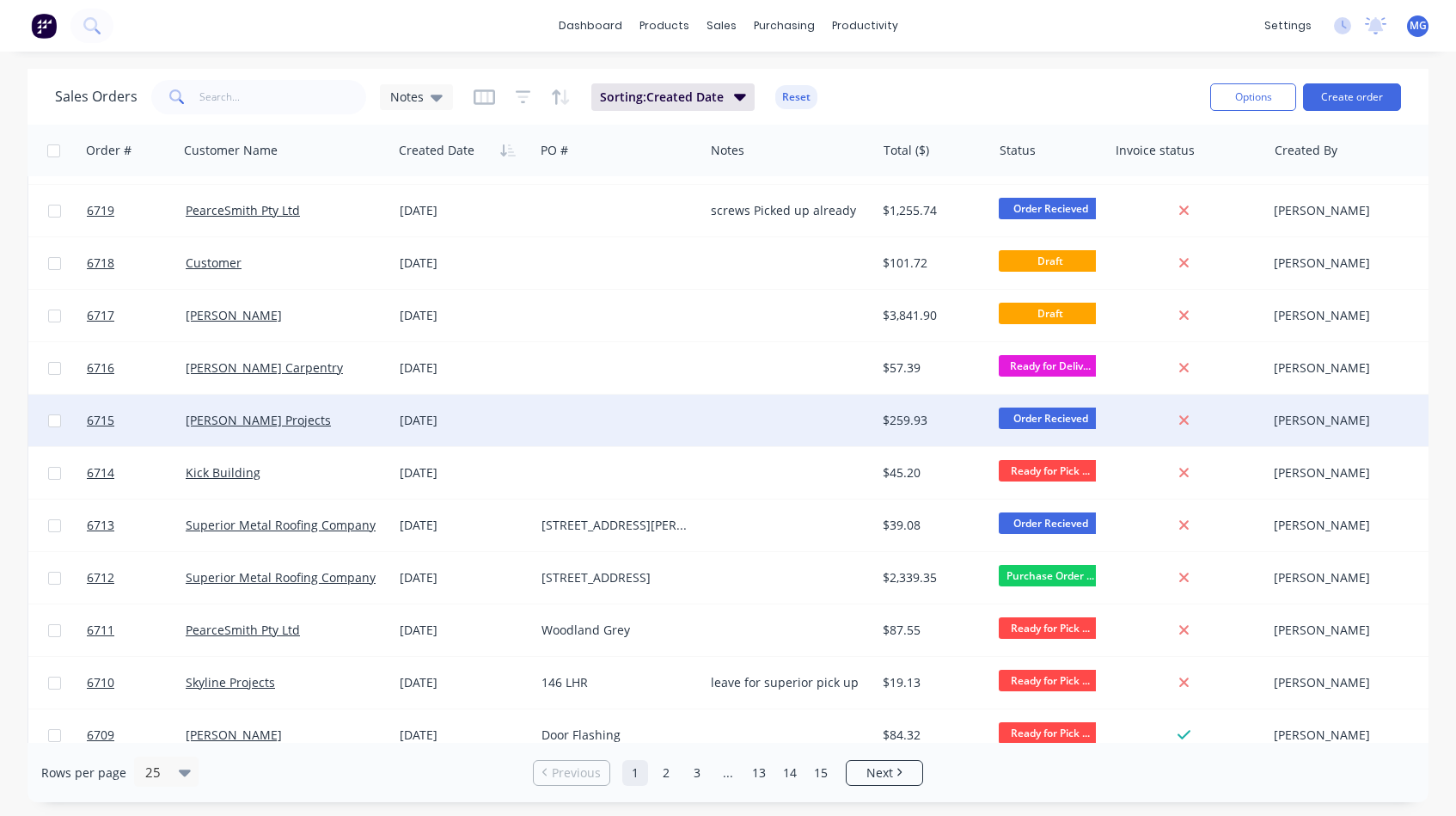
click at [454, 422] on div "[DATE]" at bounding box center [464, 421] width 128 height 18
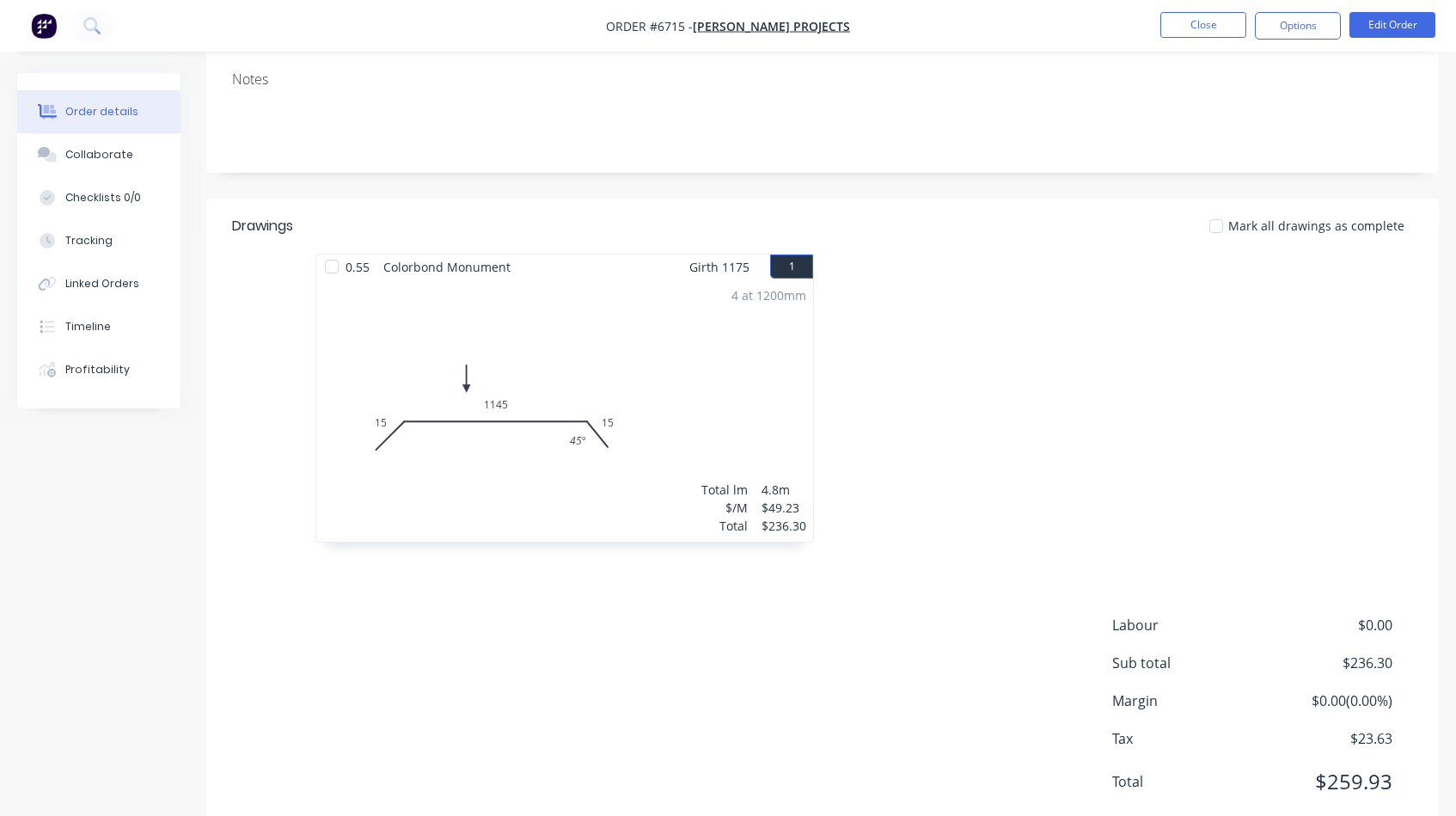
scroll to position [300, 0]
click at [117, 155] on div "Collaborate" at bounding box center [100, 155] width 68 height 16
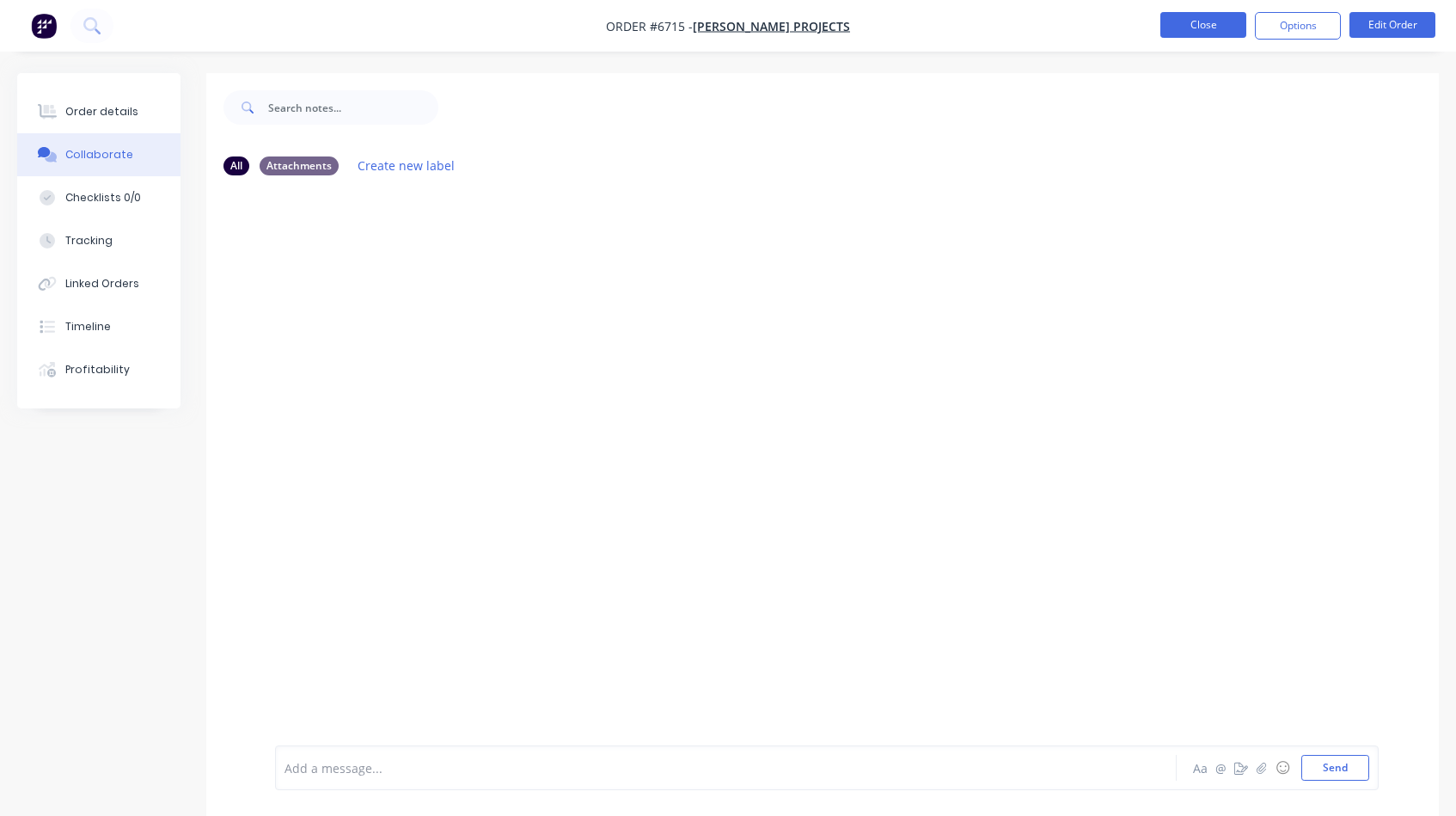
click at [1200, 27] on button "Close" at bounding box center [1203, 24] width 86 height 25
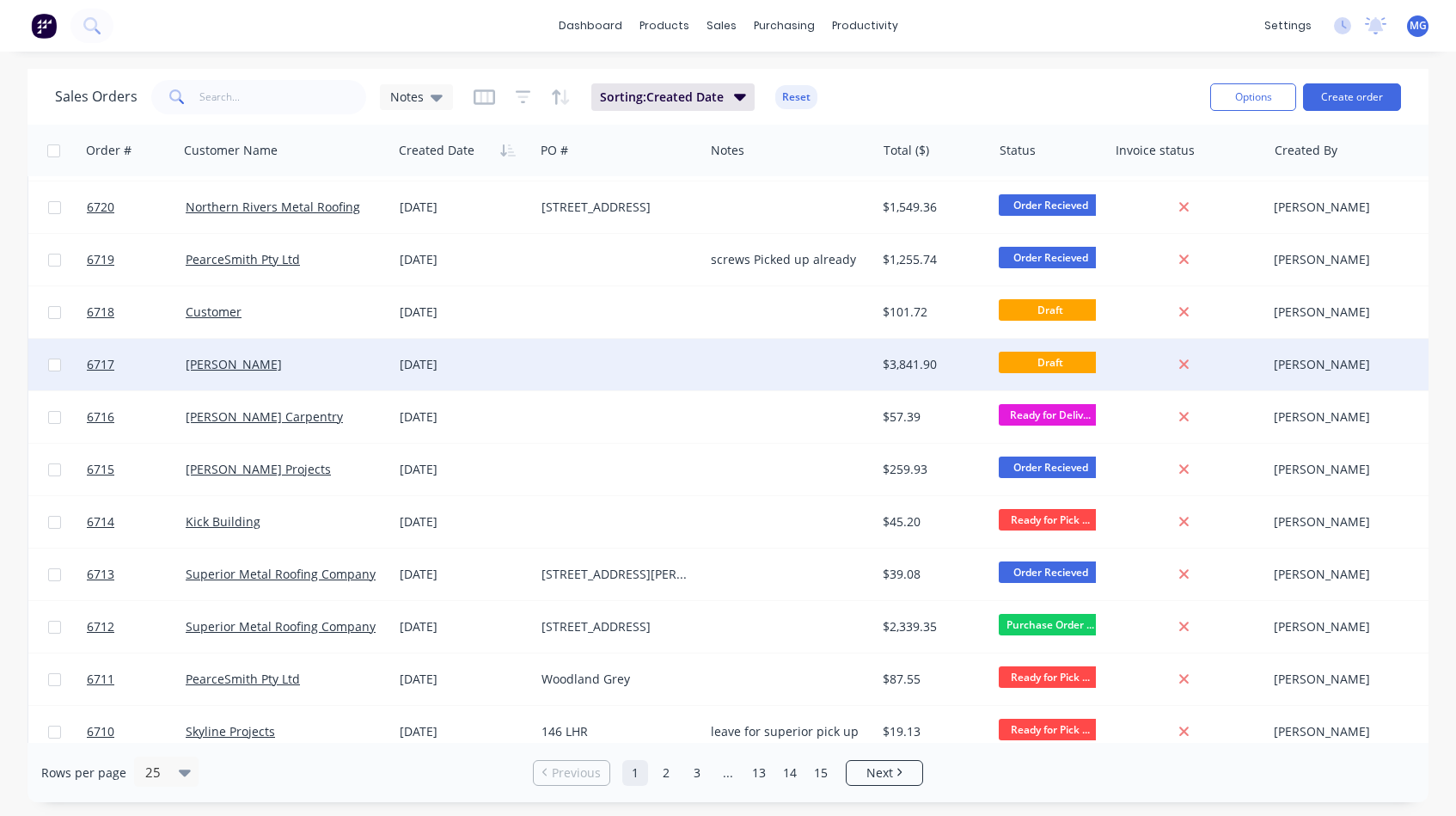
scroll to position [106, 1]
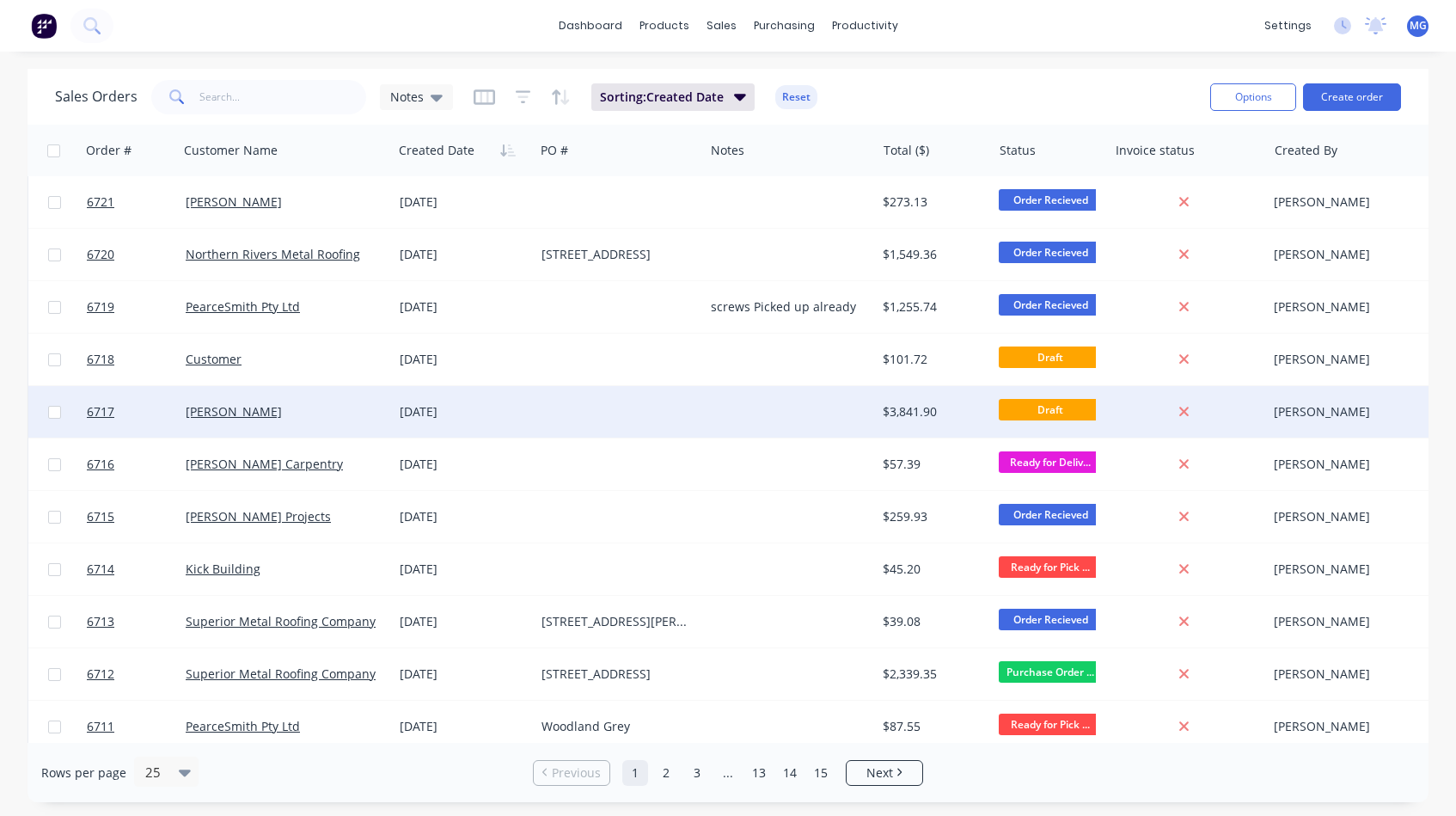
click at [511, 409] on div "[DATE]" at bounding box center [464, 412] width 128 height 18
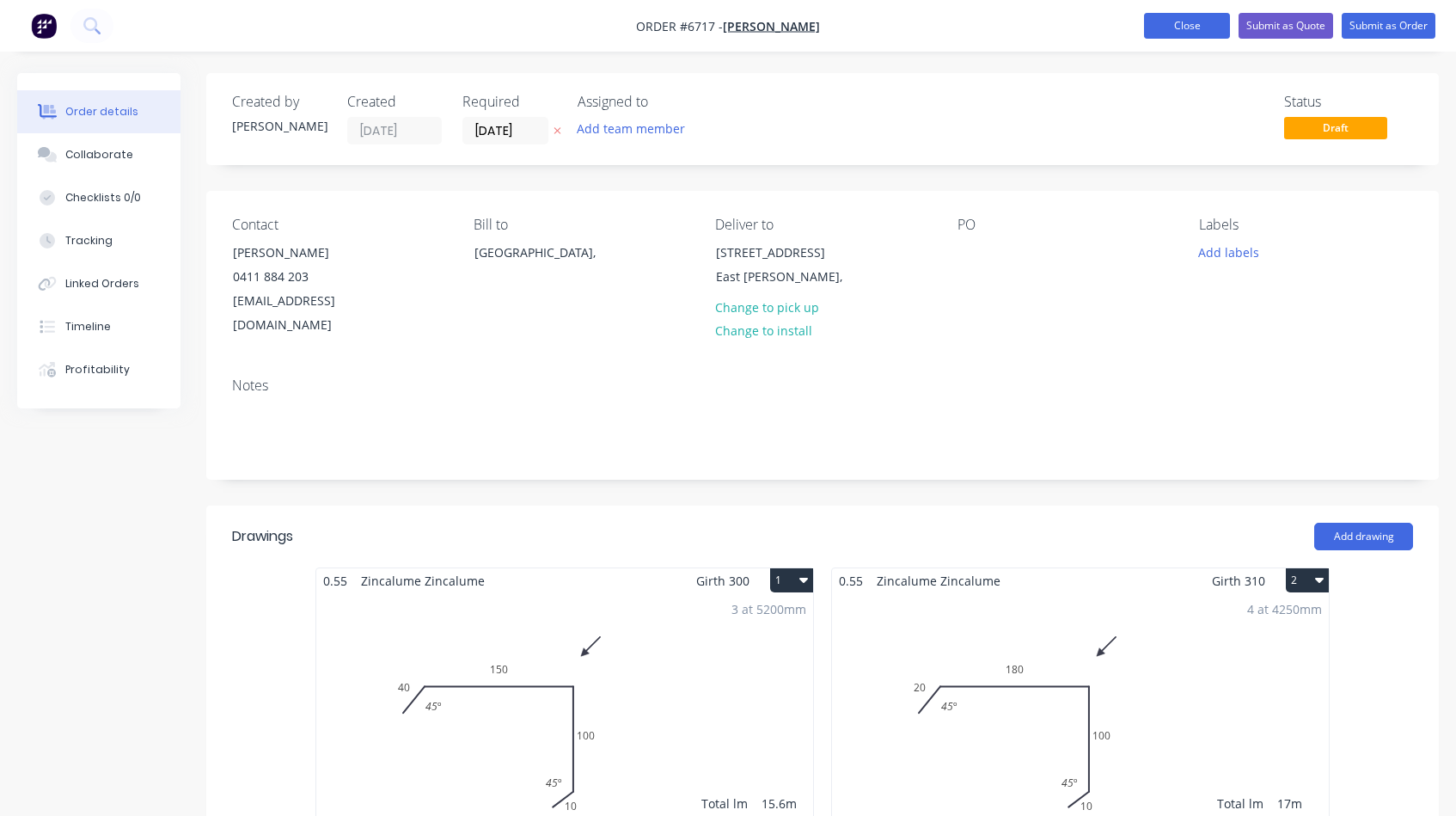
click at [1179, 28] on button "Close" at bounding box center [1187, 25] width 86 height 25
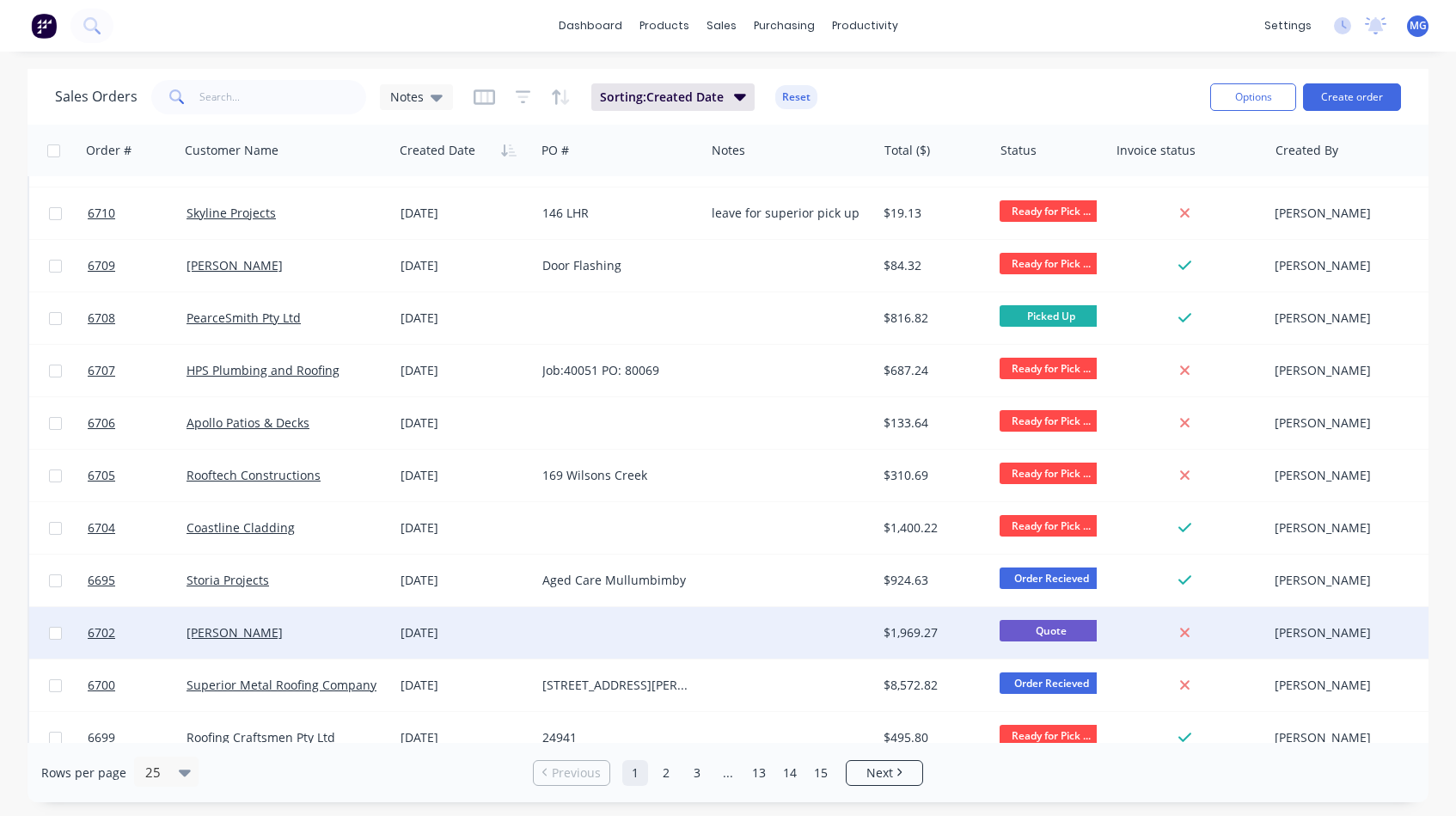
scroll to position [716, 0]
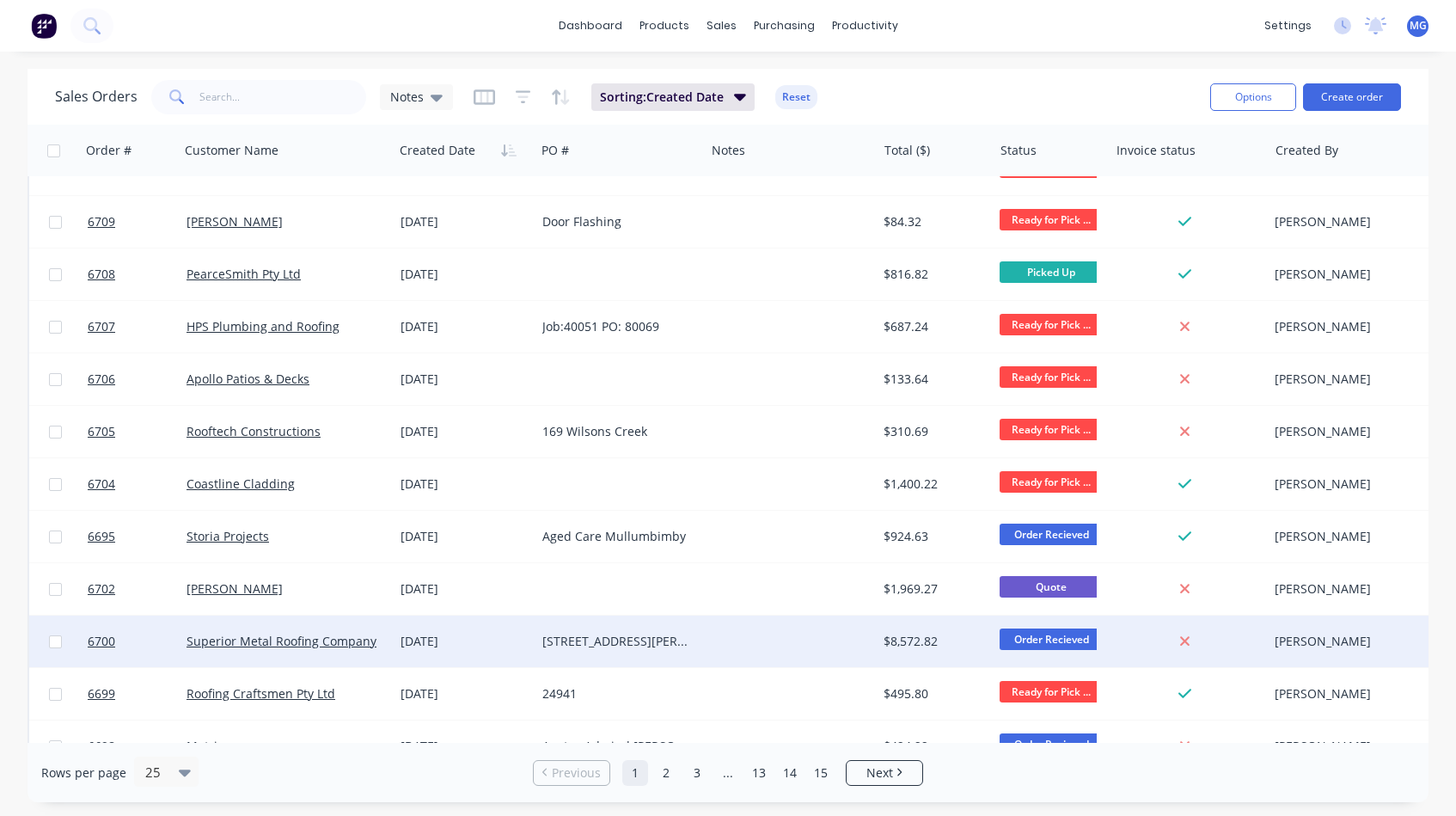
click at [716, 639] on div at bounding box center [790, 641] width 172 height 52
click at [621, 636] on div "[STREET_ADDRESS][PERSON_NAME]" at bounding box center [616, 641] width 147 height 18
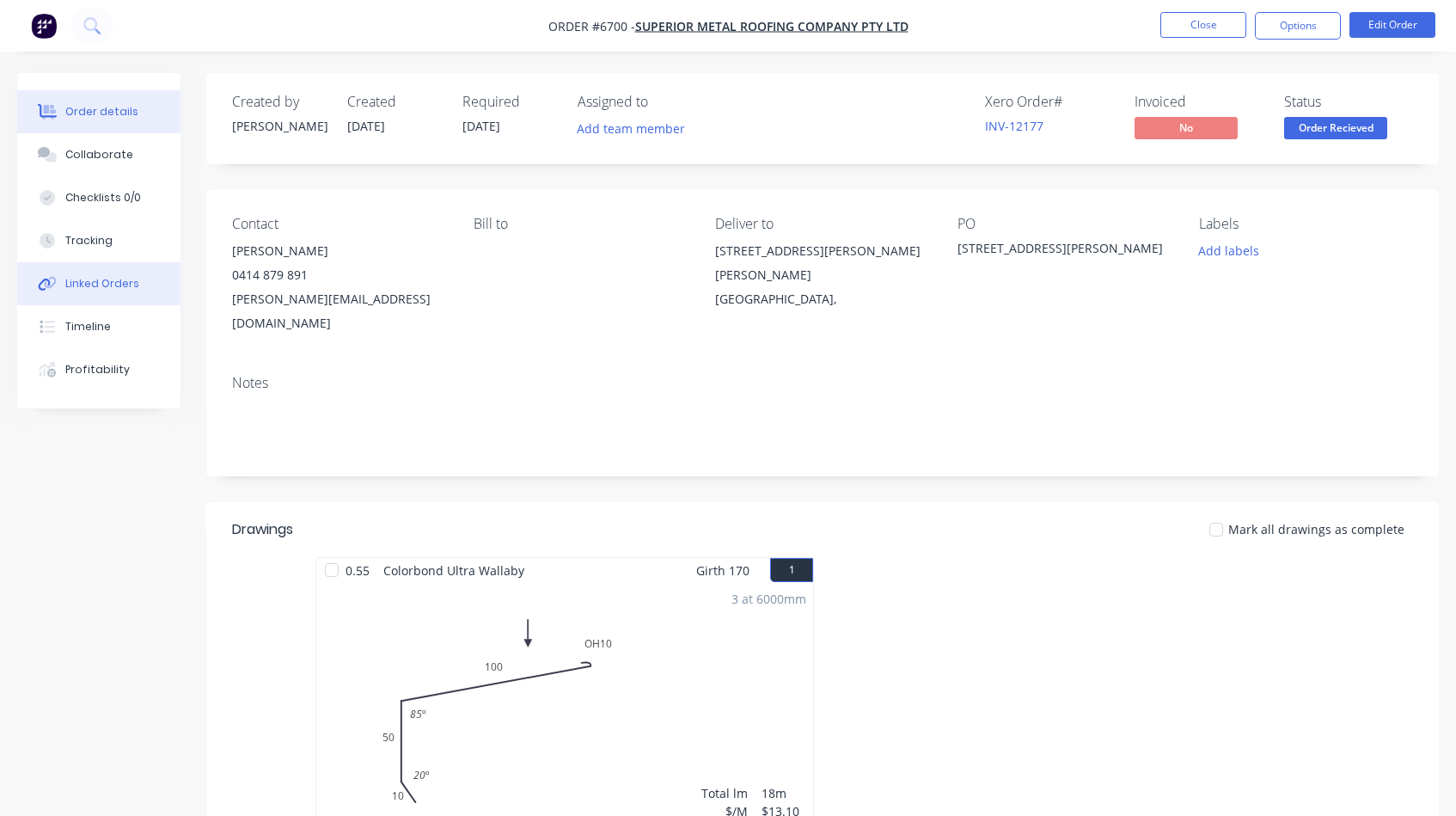
click at [108, 288] on div "Linked Orders" at bounding box center [102, 284] width 74 height 16
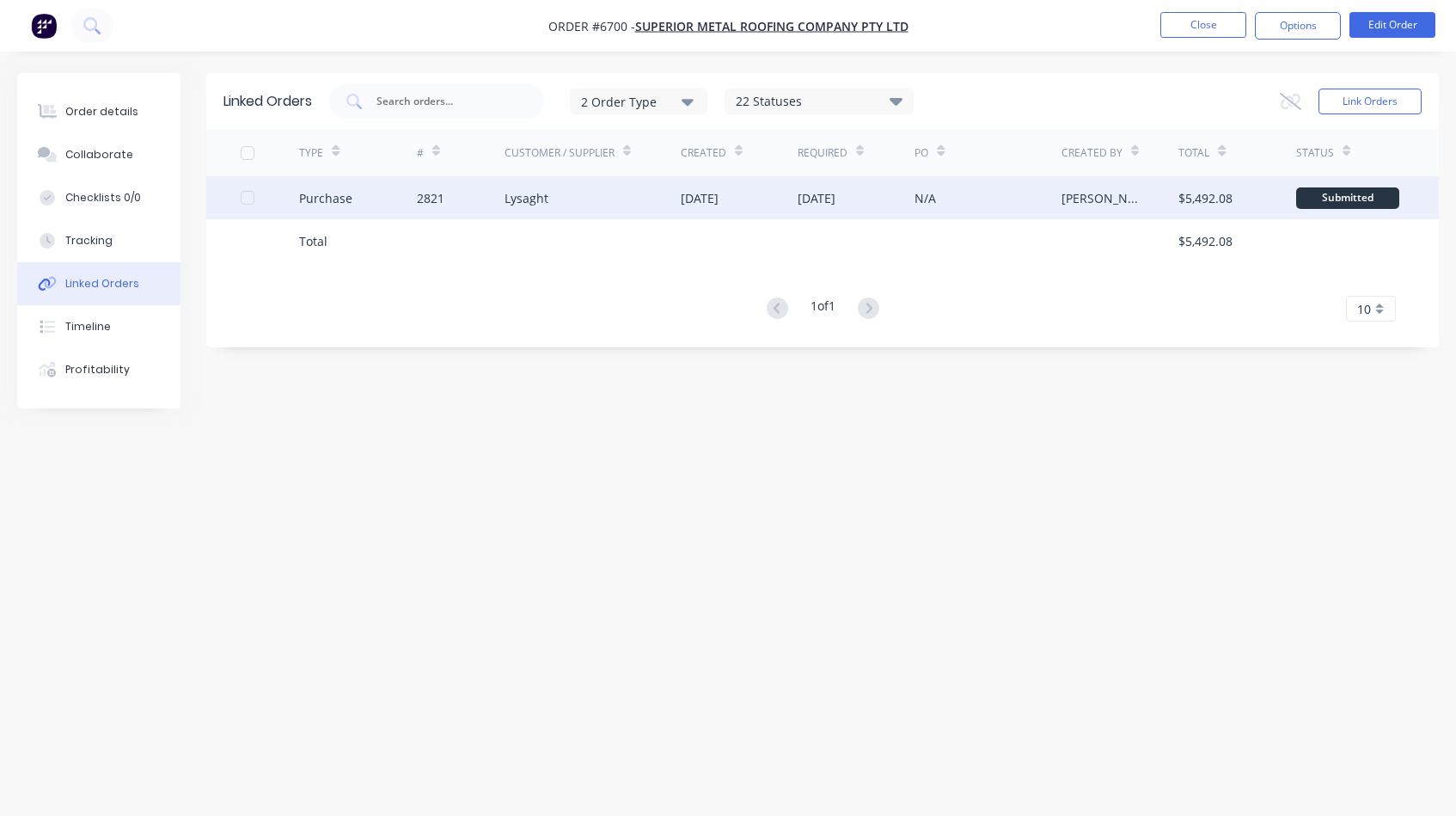
click at [470, 198] on div "2821" at bounding box center [461, 198] width 88 height 43
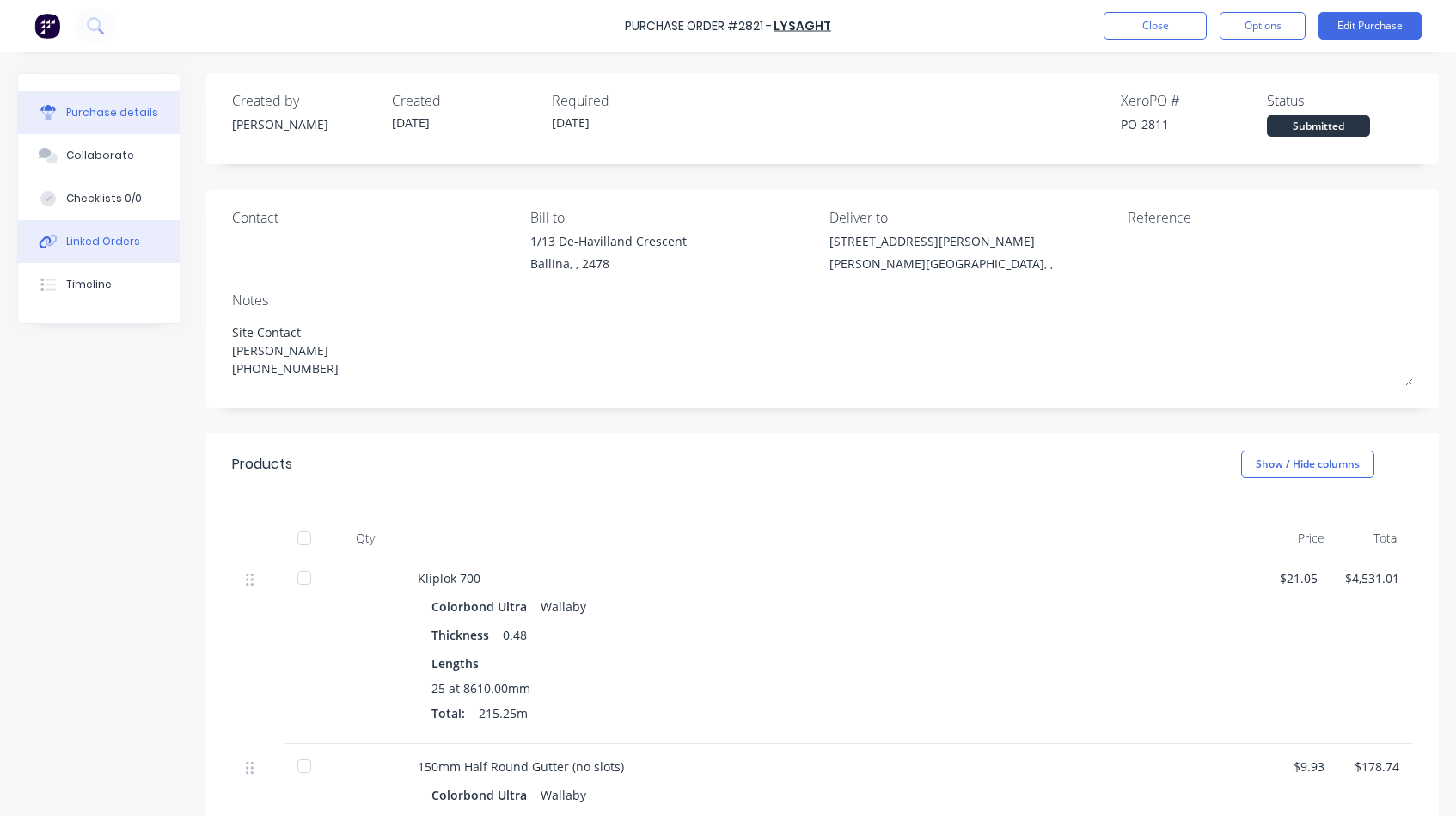
click at [110, 241] on div "Linked Orders" at bounding box center [103, 242] width 74 height 16
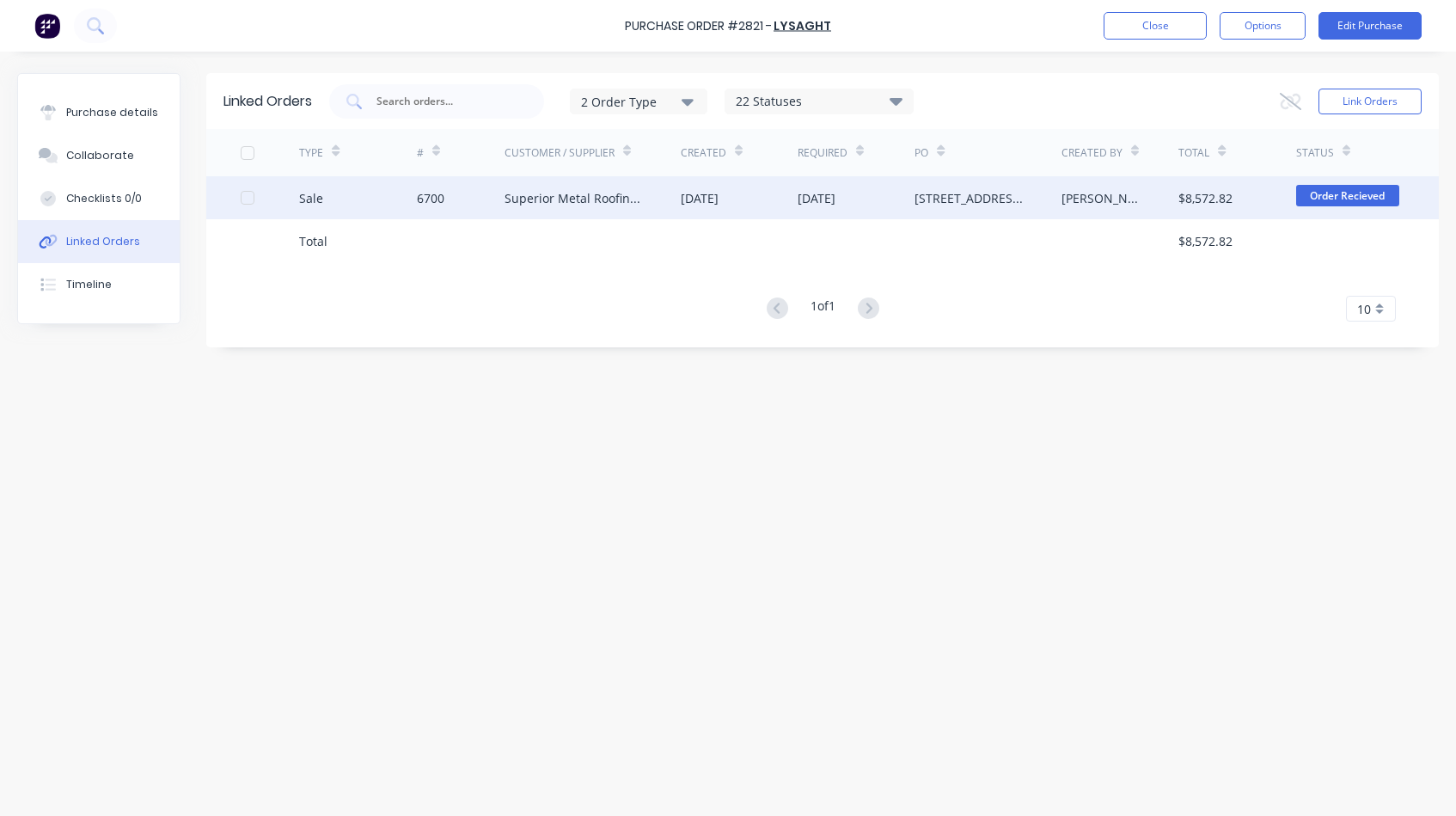
click at [348, 195] on div "Sale" at bounding box center [357, 198] width 117 height 43
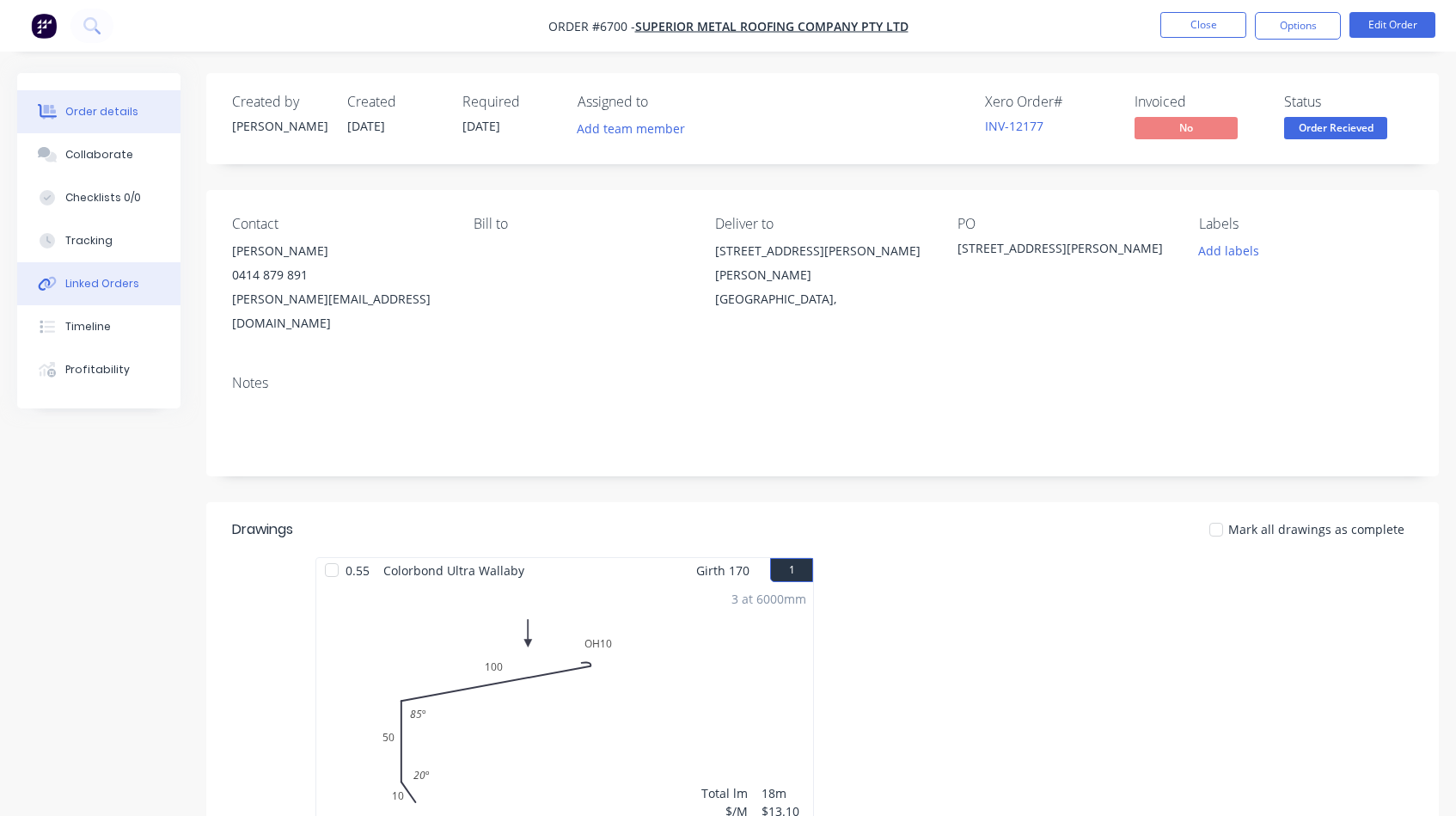
click at [110, 283] on div "Linked Orders" at bounding box center [102, 284] width 74 height 16
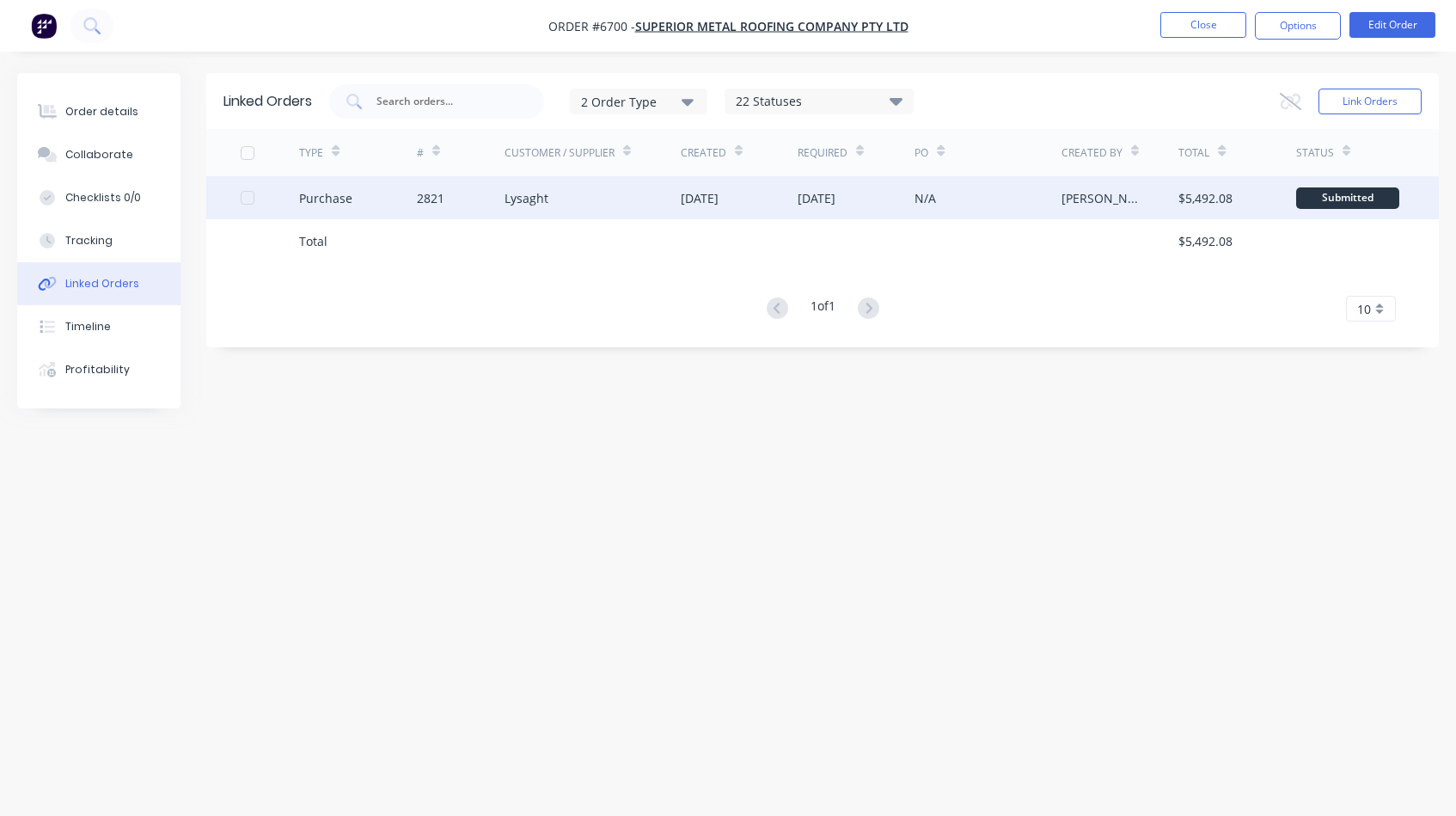
click at [354, 196] on div "Purchase" at bounding box center [357, 198] width 117 height 43
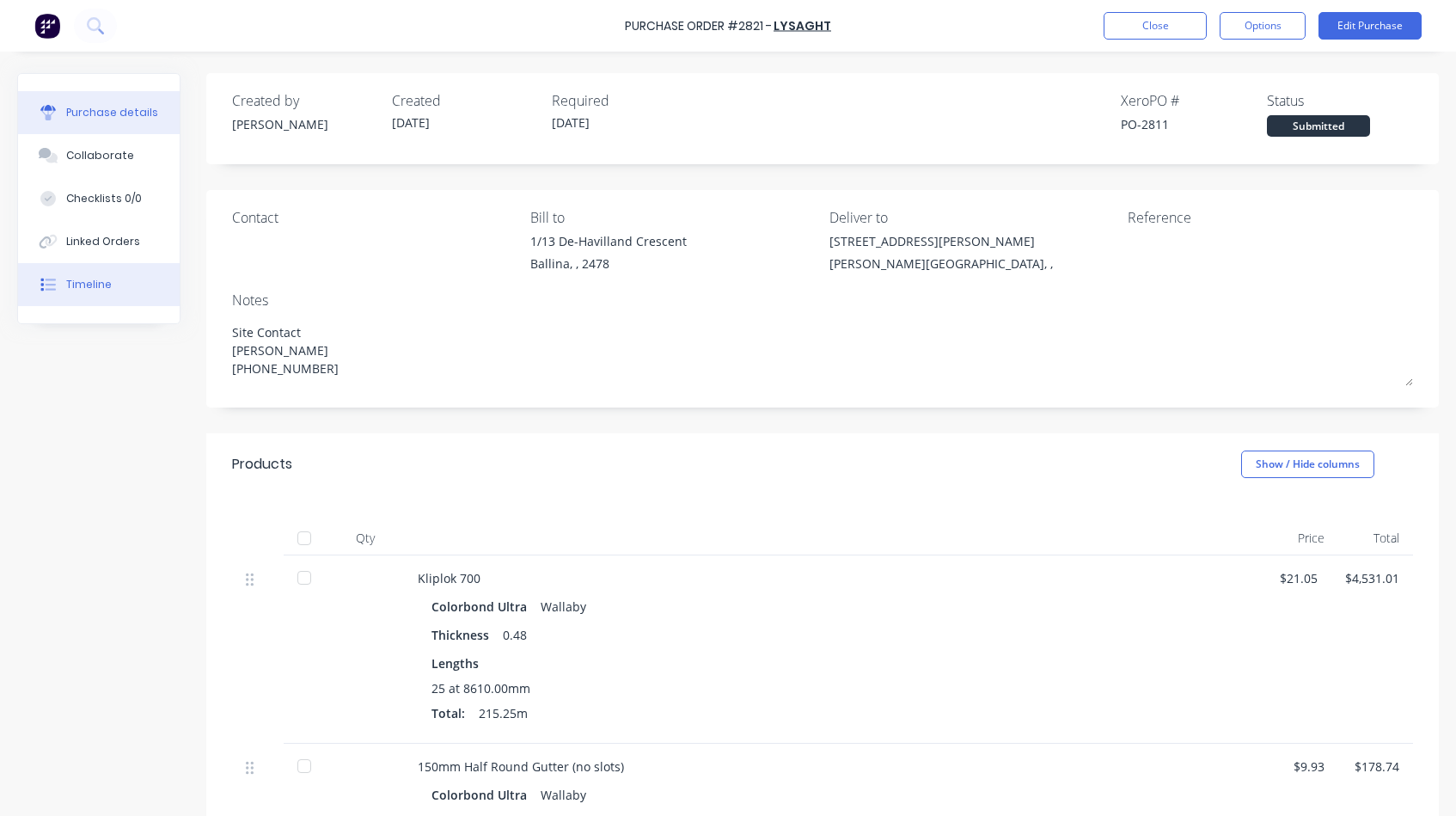
click at [91, 278] on div "Timeline" at bounding box center [89, 285] width 46 height 16
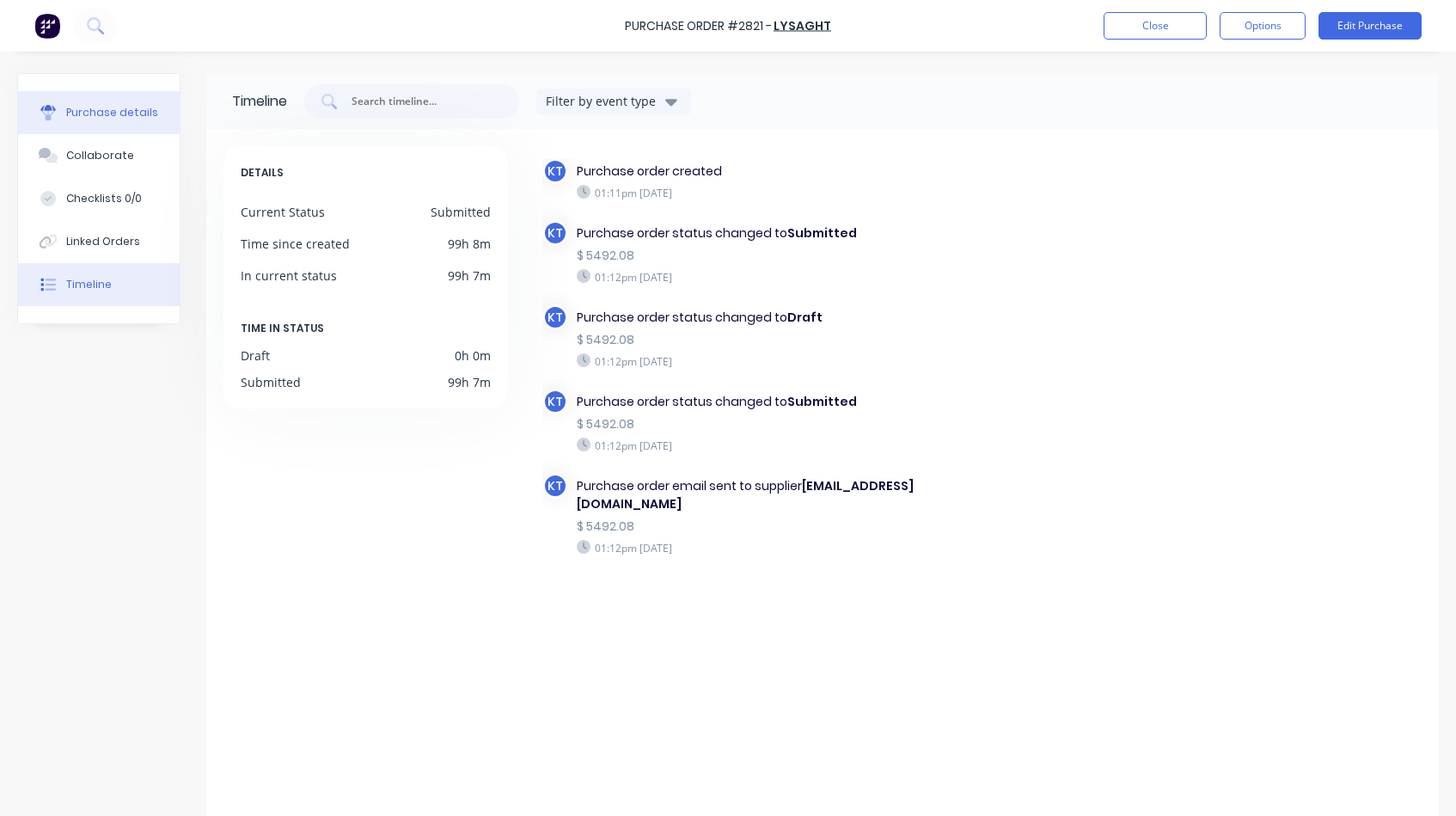
click at [108, 117] on div "Purchase details" at bounding box center [112, 112] width 92 height 16
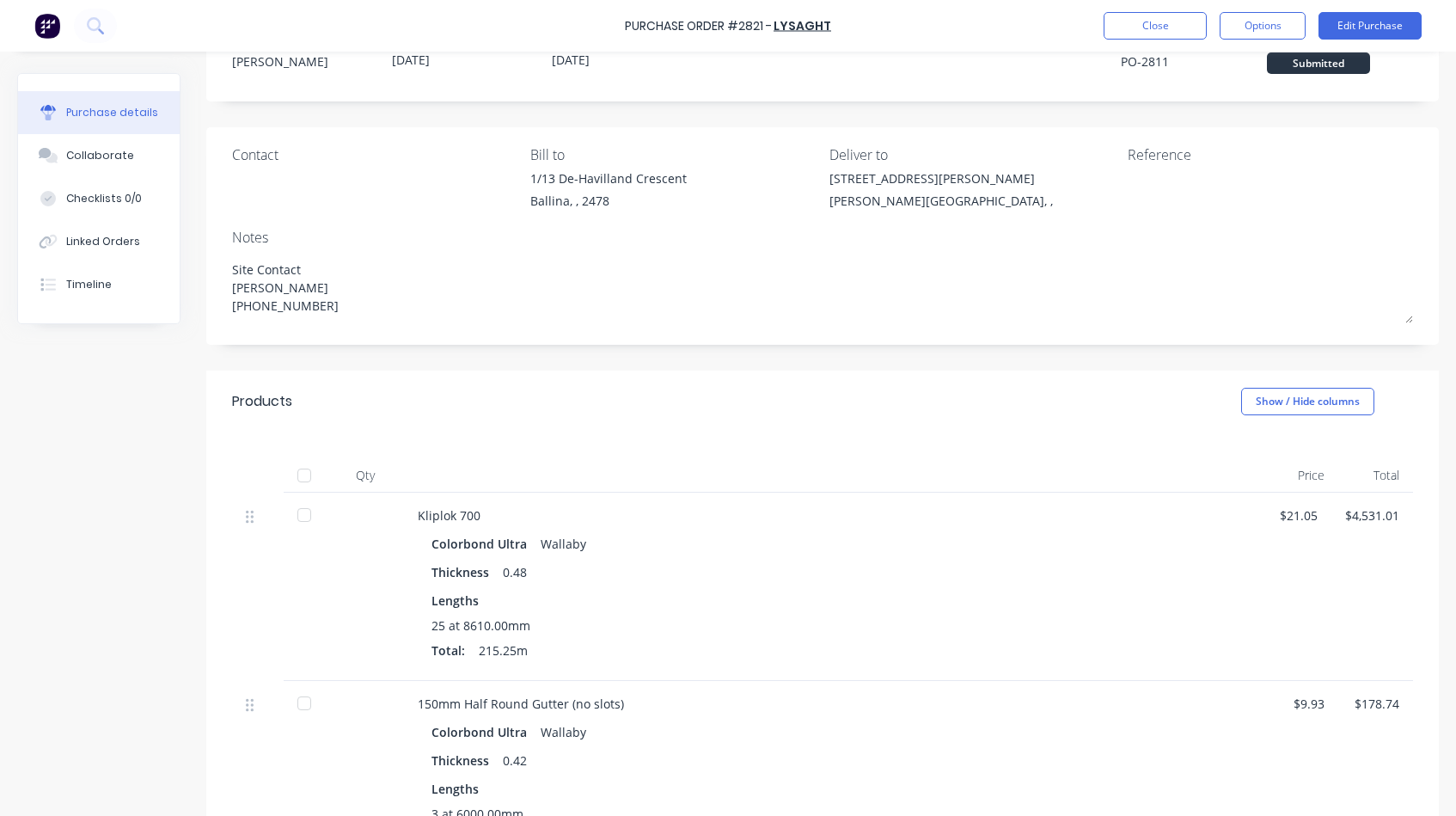
scroll to position [22, 0]
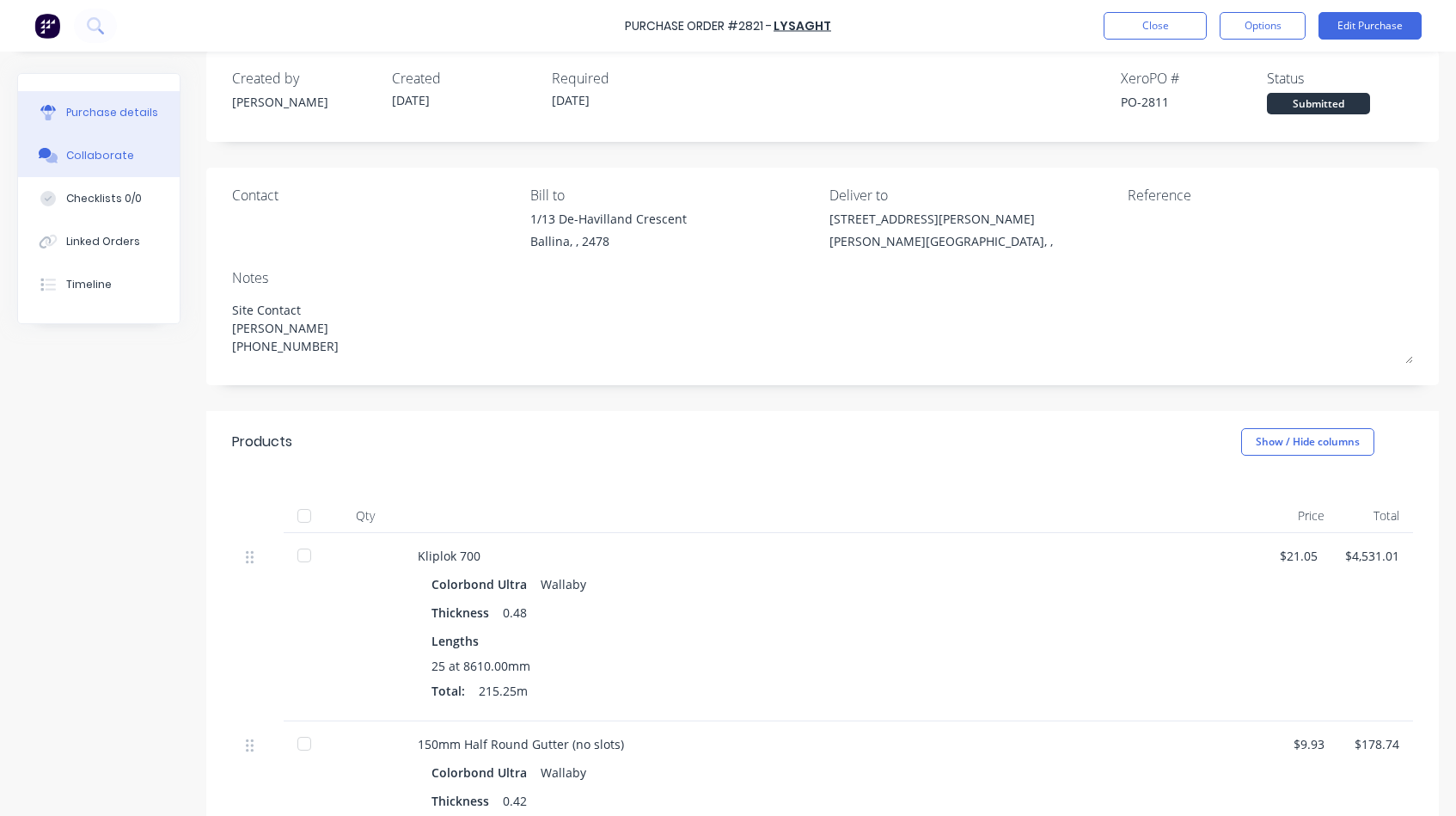
click at [101, 155] on div "Collaborate" at bounding box center [101, 155] width 68 height 16
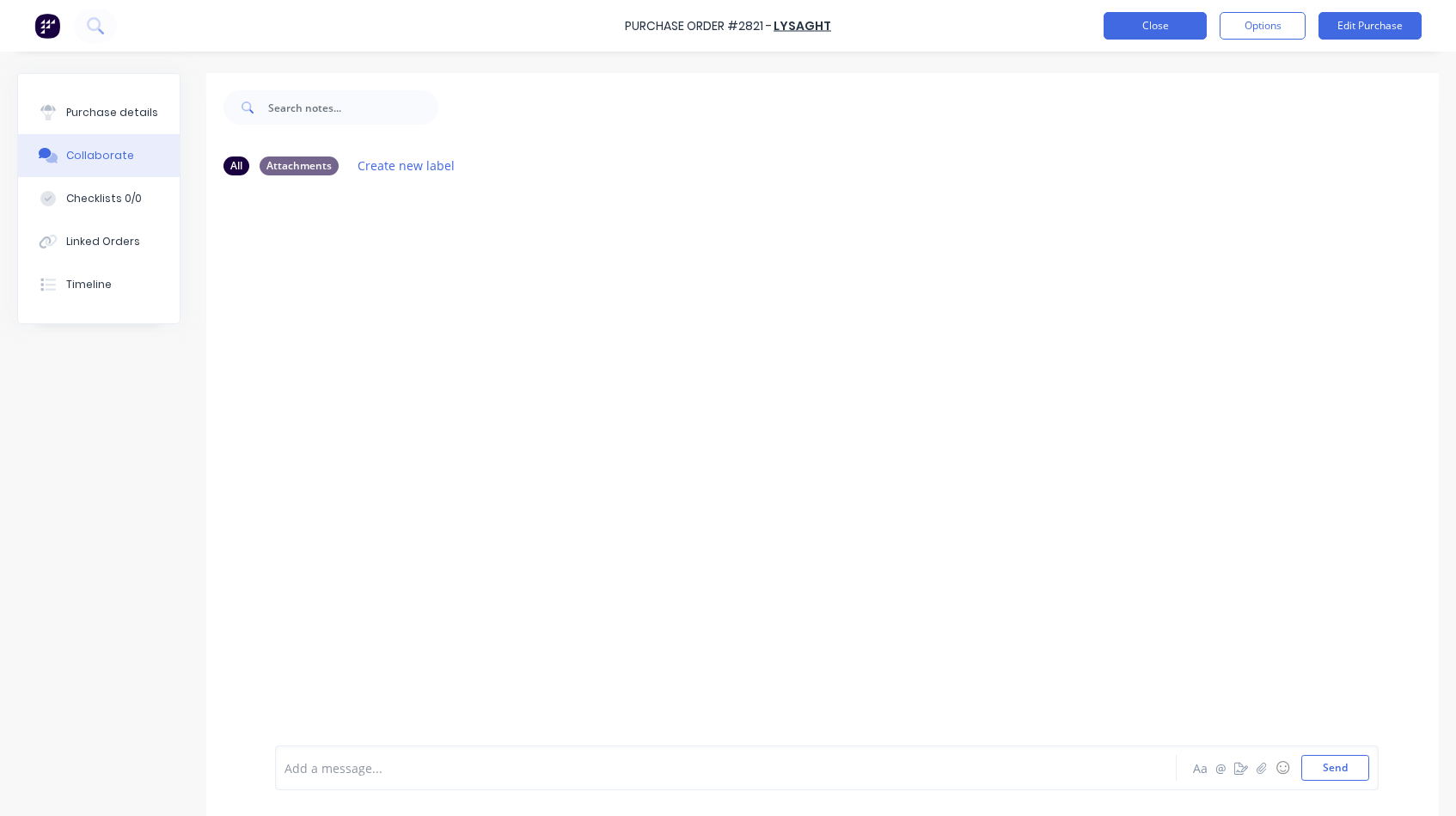
click at [1145, 22] on button "Close" at bounding box center [1155, 25] width 103 height 27
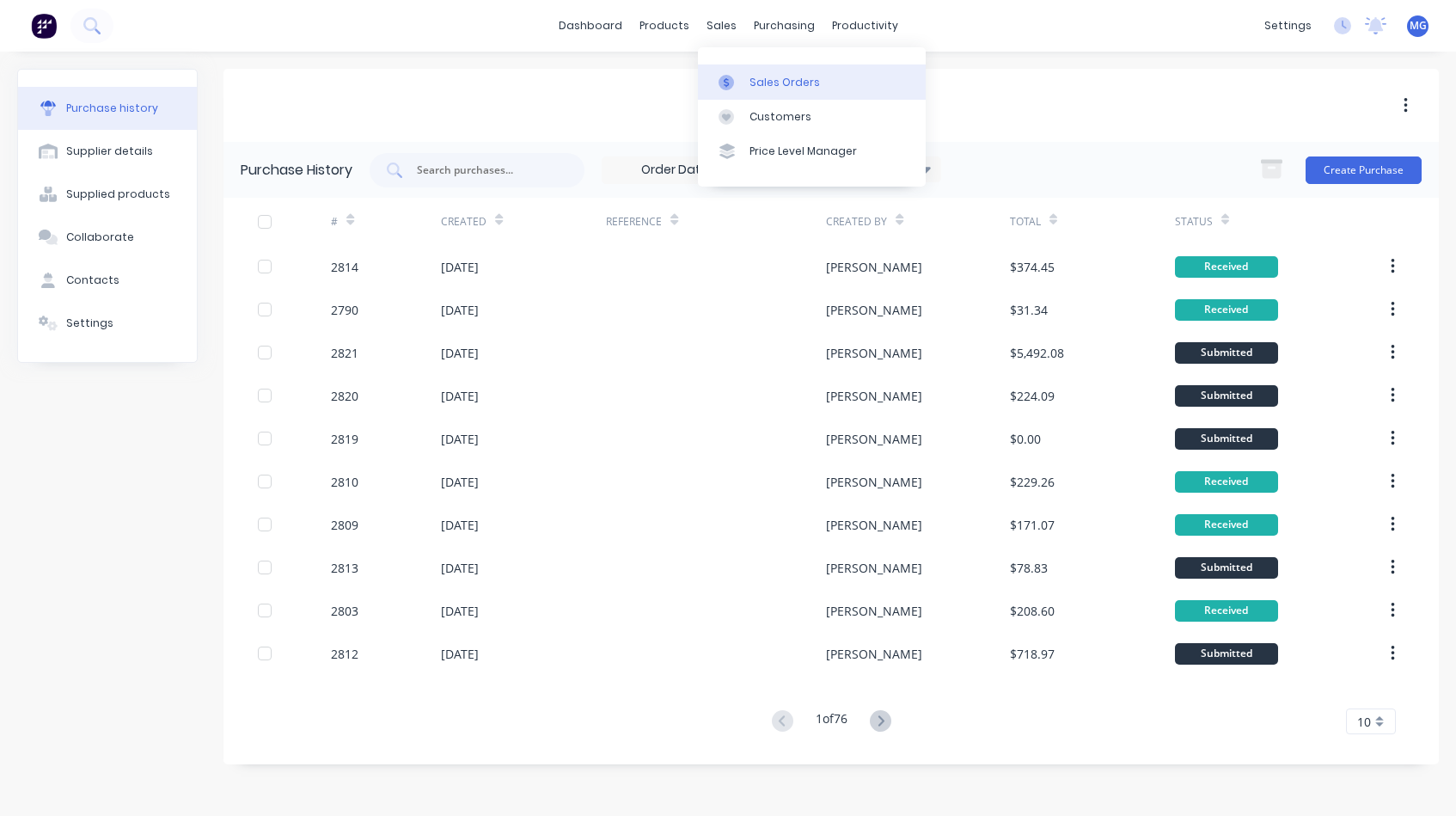
click at [746, 72] on link "Sales Orders" at bounding box center [811, 81] width 227 height 34
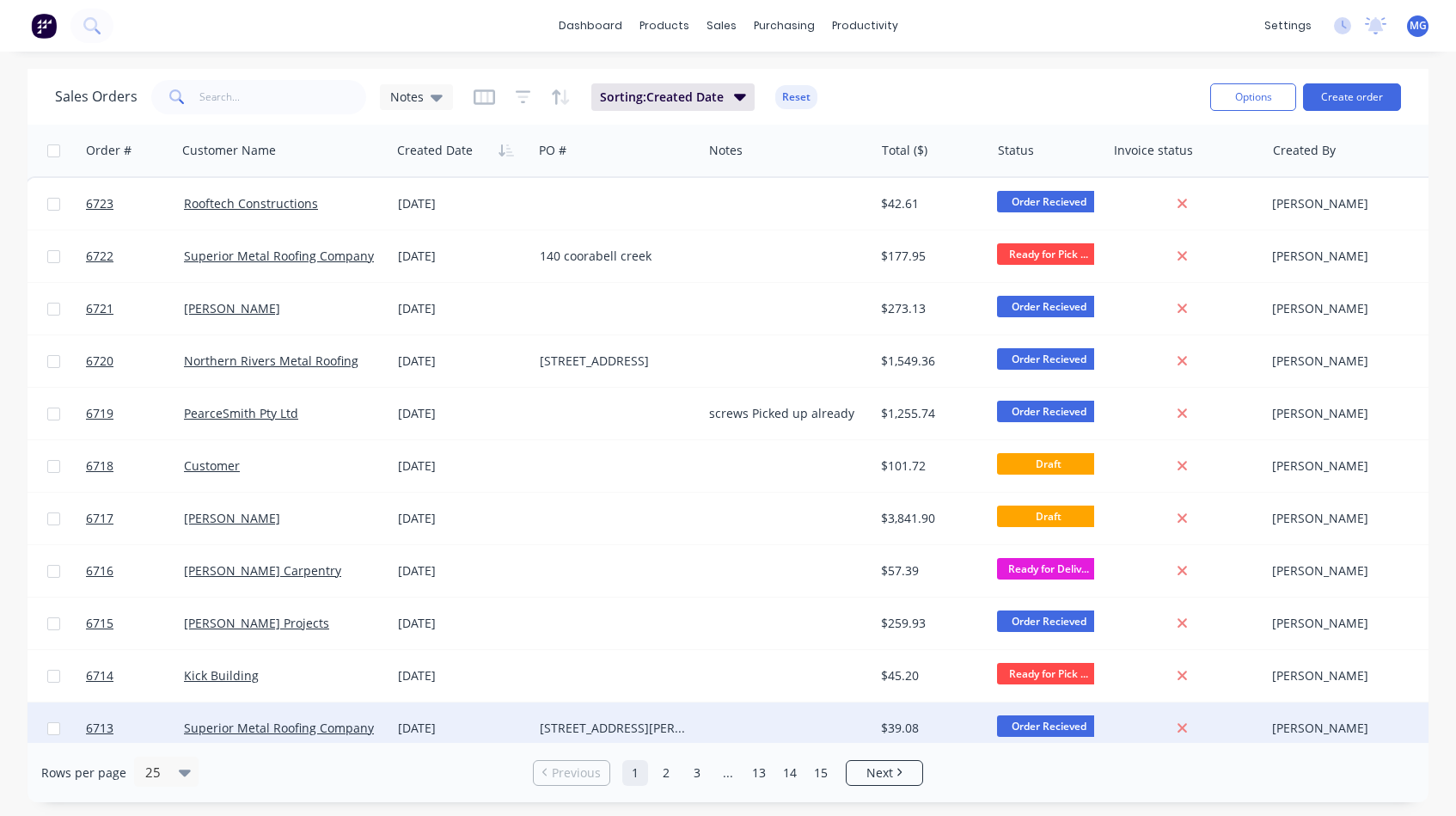
scroll to position [0, 3]
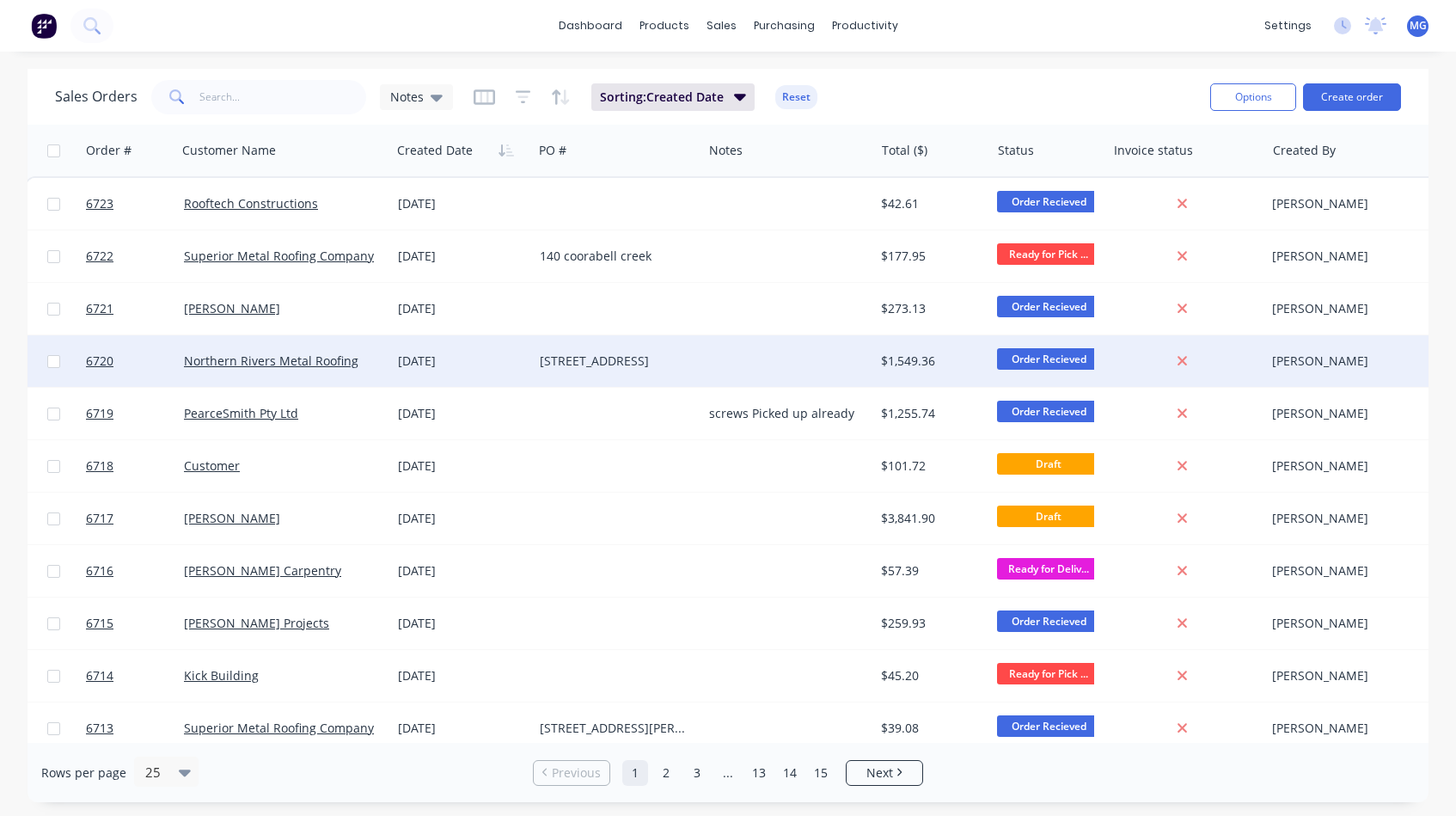
click at [666, 360] on div "[STREET_ADDRESS]" at bounding box center [613, 361] width 147 height 18
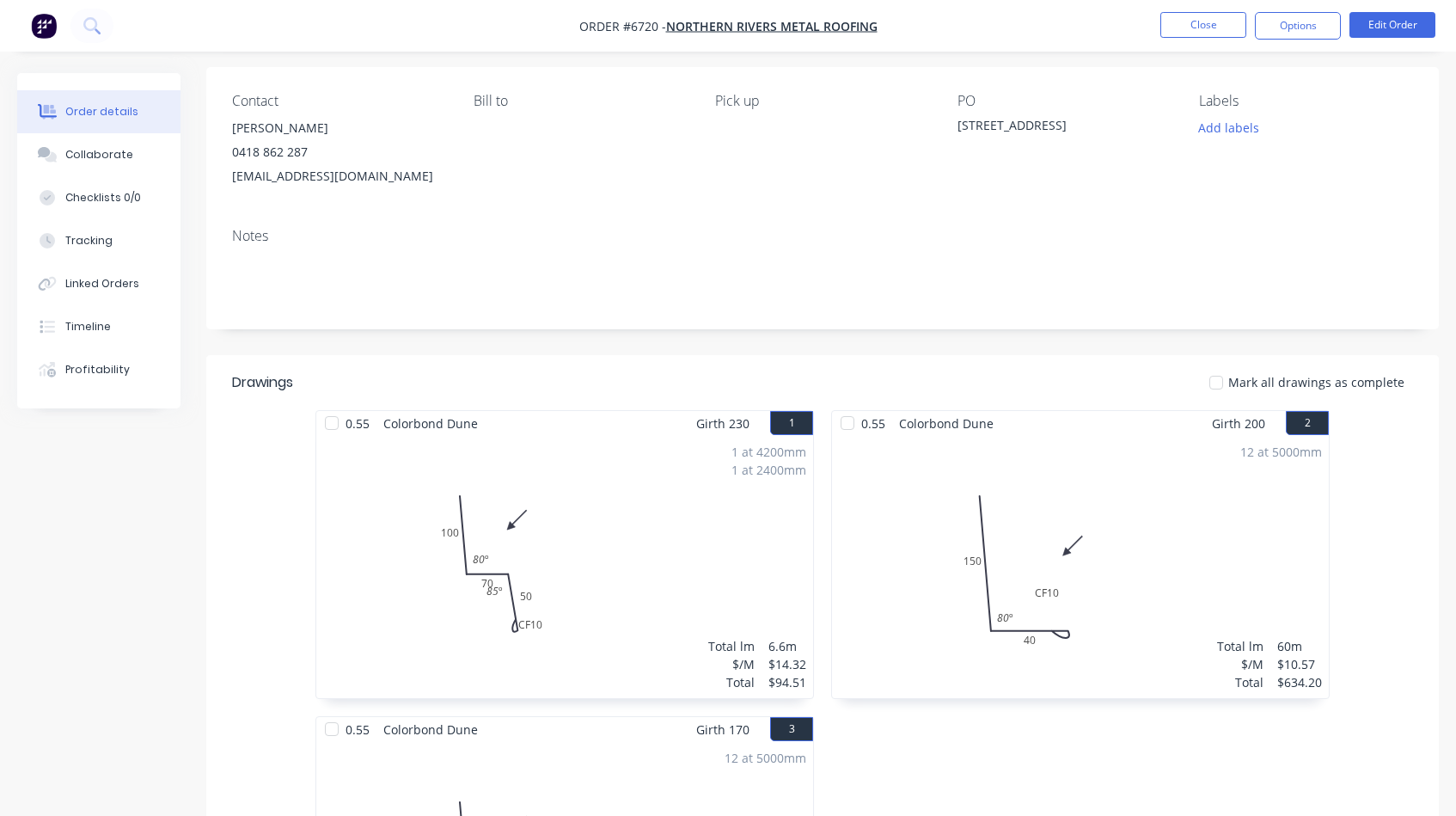
scroll to position [126, 0]
click at [335, 422] on div at bounding box center [331, 420] width 34 height 34
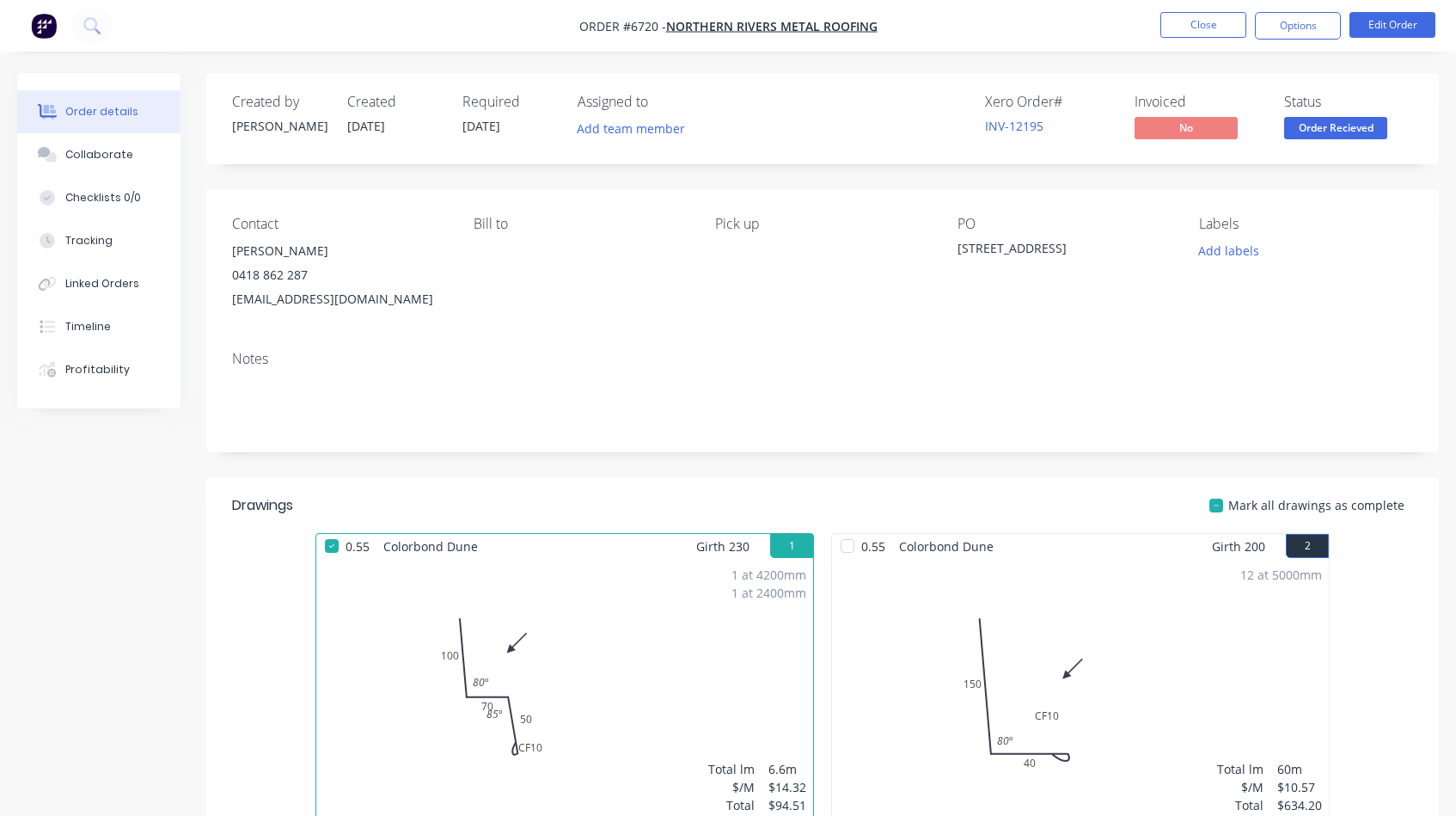
scroll to position [0, 0]
click at [1198, 23] on button "Close" at bounding box center [1203, 24] width 86 height 25
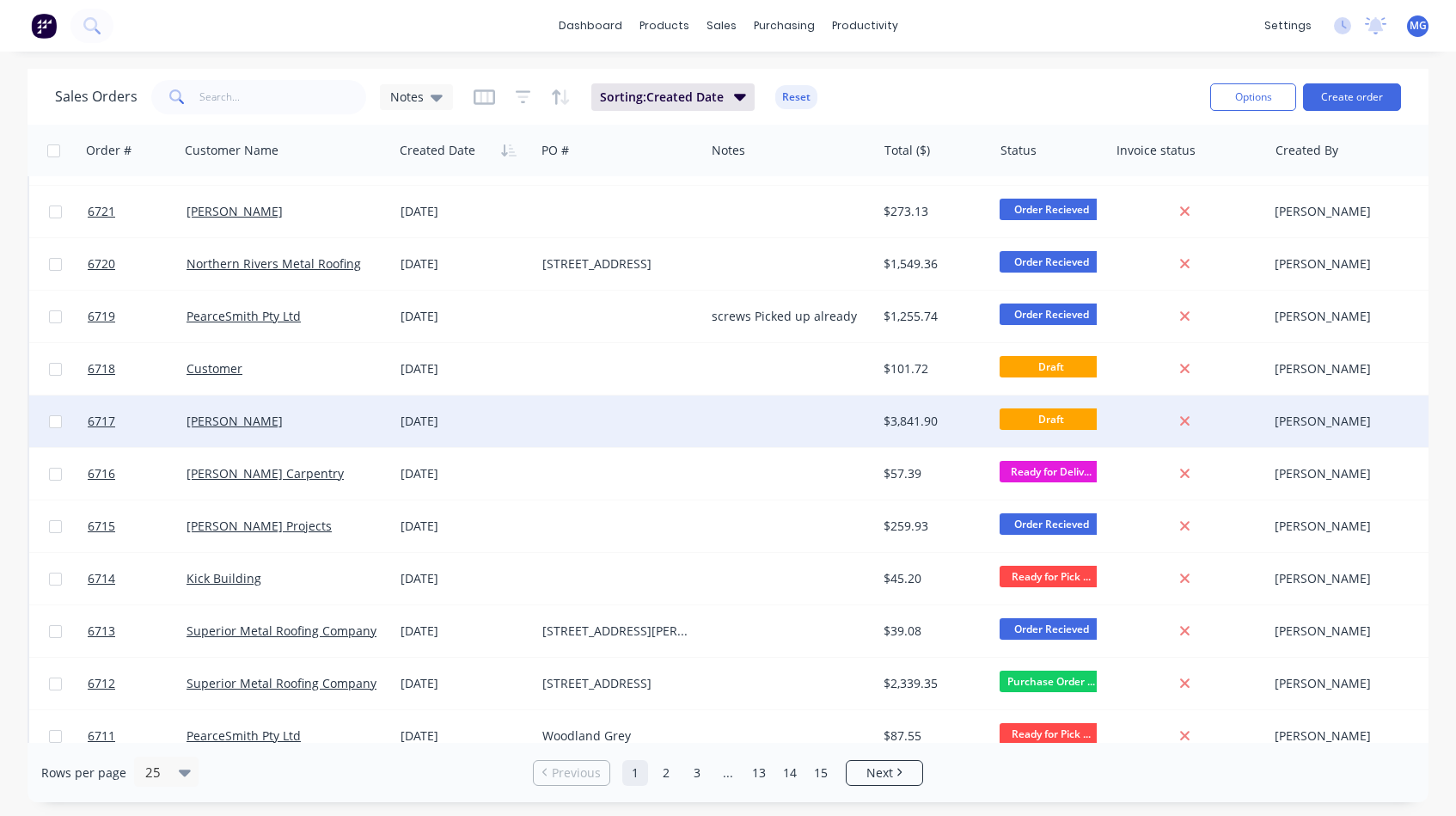
scroll to position [98, 0]
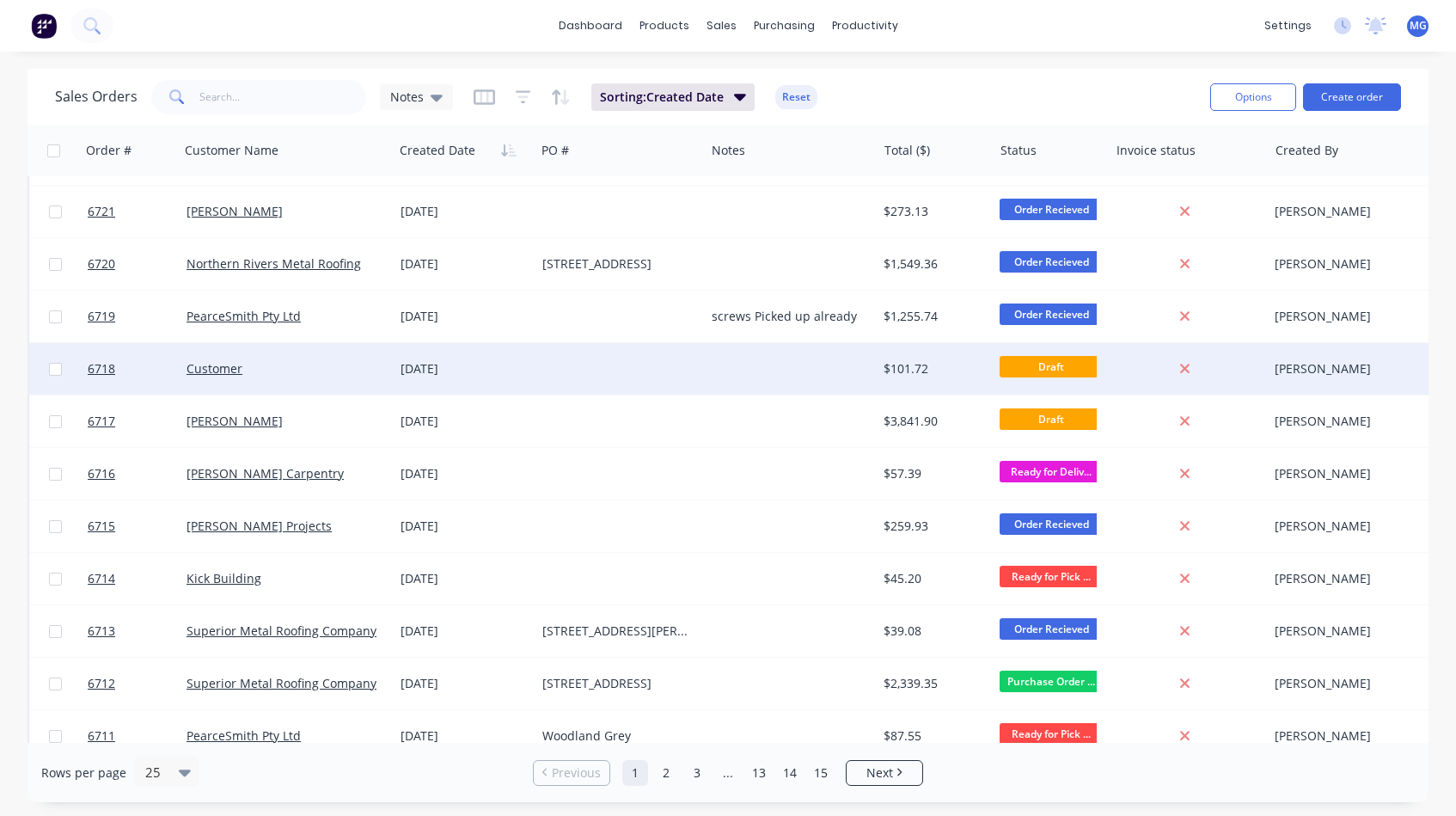
click at [529, 369] on div "[DATE]" at bounding box center [464, 369] width 128 height 18
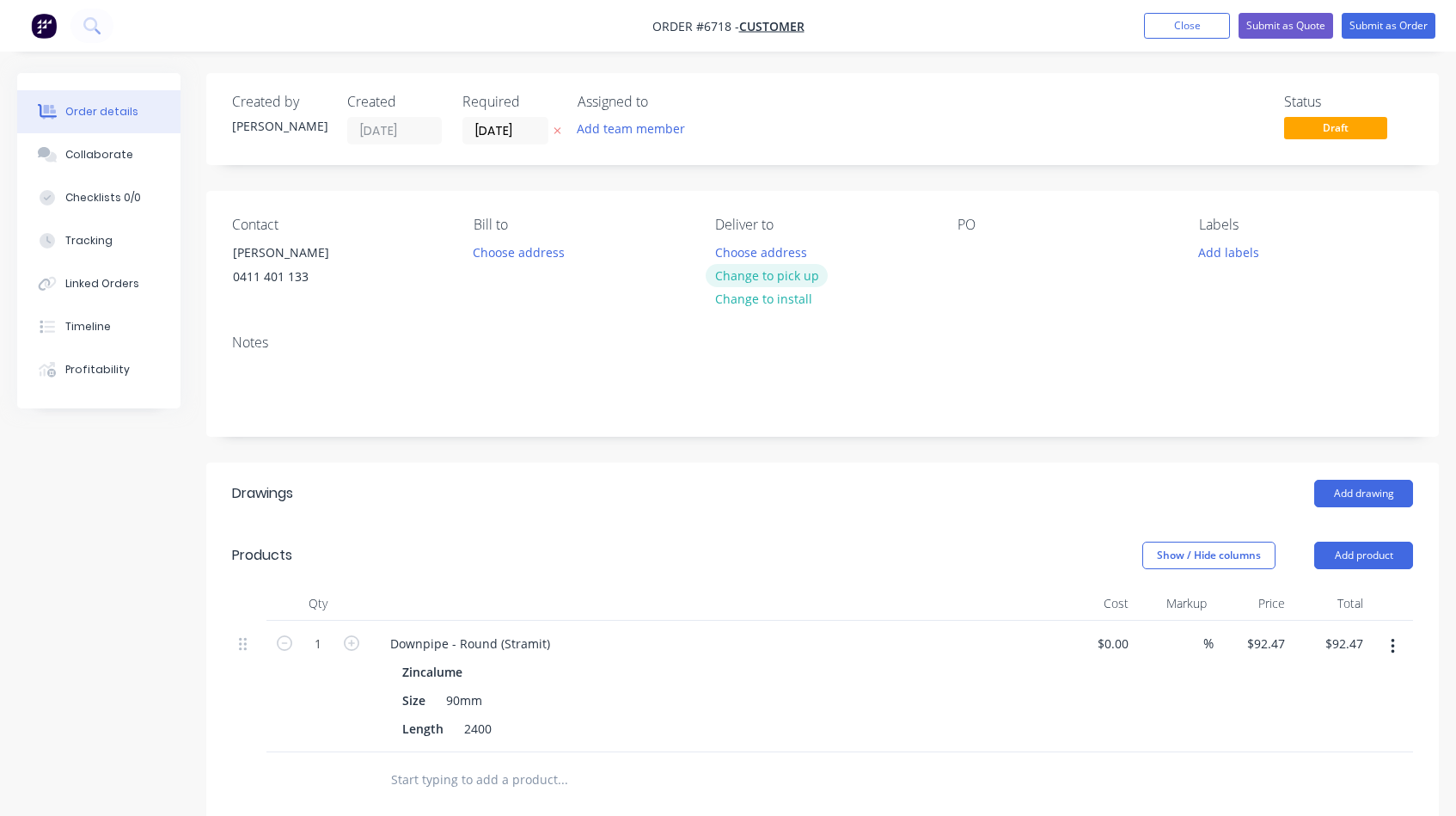
click at [723, 271] on button "Change to pick up" at bounding box center [766, 275] width 122 height 23
click at [1183, 25] on button "Close" at bounding box center [1187, 25] width 86 height 25
